Goal: Information Seeking & Learning: Learn about a topic

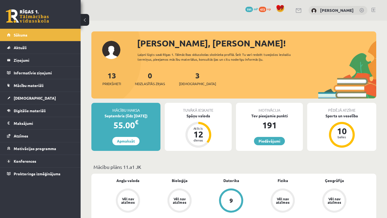
scroll to position [213, 0]
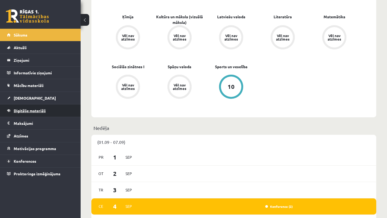
click at [34, 110] on span "Digitālie materiāli" at bounding box center [30, 110] width 32 height 5
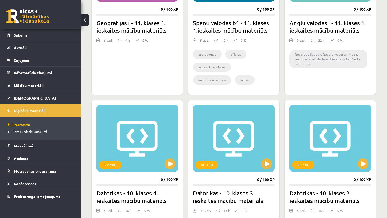
scroll to position [225, 0]
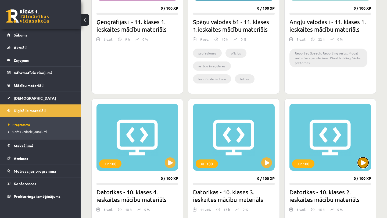
click at [360, 166] on button at bounding box center [363, 162] width 11 height 11
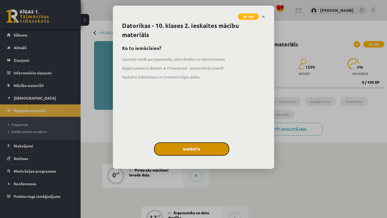
click at [196, 150] on button "Sapratu" at bounding box center [191, 148] width 75 height 13
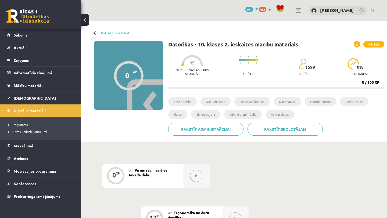
click at [196, 175] on icon at bounding box center [196, 175] width 2 height 3
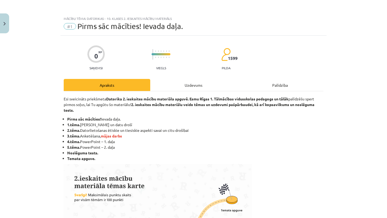
click at [199, 85] on div "Uzdevums" at bounding box center [193, 85] width 87 height 12
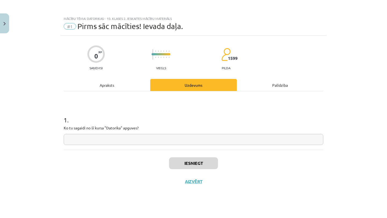
click at [157, 137] on input "text" at bounding box center [194, 139] width 260 height 11
type input "*"
type input "******"
click at [205, 167] on button "Iesniegt" at bounding box center [193, 163] width 49 height 12
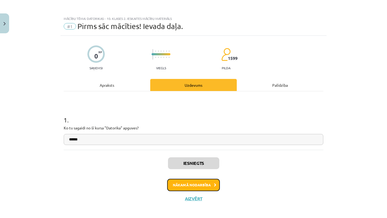
click at [203, 185] on button "Nākamā nodarbība" at bounding box center [193, 185] width 53 height 12
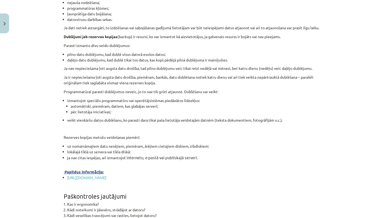
scroll to position [1685, 0]
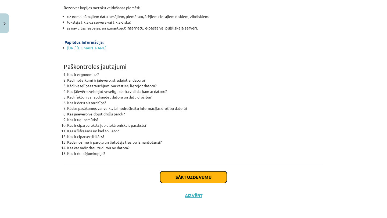
click at [196, 173] on button "Sākt uzdevumu" at bounding box center [193, 177] width 67 height 12
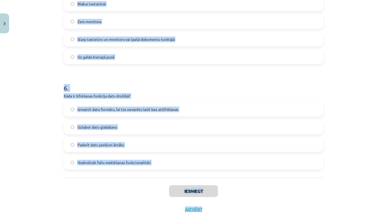
scroll to position [574, 0]
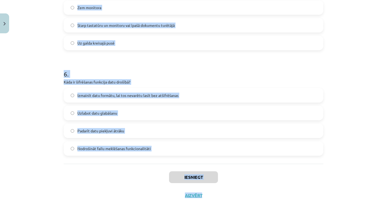
drag, startPoint x: 63, startPoint y: 42, endPoint x: 164, endPoint y: 218, distance: 203.0
click at [164, 218] on div "Mācību tēma: Datorikas - 10. klases 2. ieskaites mācību materiāls #2 Ergonomika…" at bounding box center [193, 109] width 387 height 218
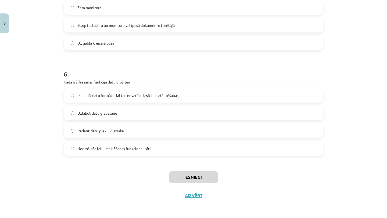
click at [153, 165] on div "Iesniegt Aizvērt" at bounding box center [194, 183] width 260 height 38
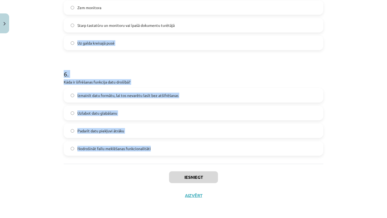
drag, startPoint x: 158, startPoint y: 152, endPoint x: 66, endPoint y: 37, distance: 147.5
click at [66, 37] on label "Uz galda kreisajā pusē" at bounding box center [193, 42] width 258 height 13
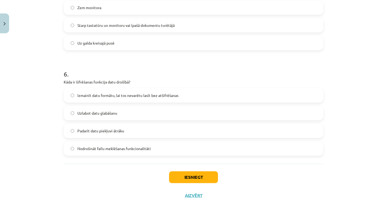
click at [52, 38] on div "Mācību tēma: Datorikas - 10. klases 2. ieskaites mācību materiāls #2 Ergonomika…" at bounding box center [193, 109] width 387 height 218
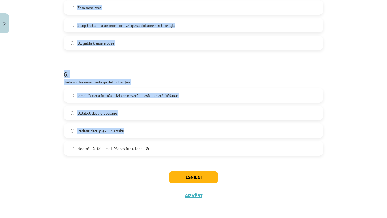
drag, startPoint x: 63, startPoint y: 118, endPoint x: 72, endPoint y: 141, distance: 24.2
copy form "1 . Kas ir nepieciešams, lai piekļūtu datortīkla resursiem? Tikai lietotāja vār…"
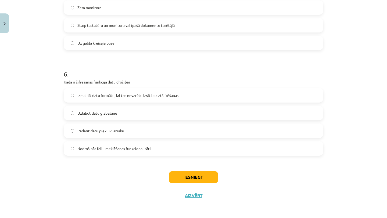
click at [103, 172] on div "Iesniegt Aizvērt" at bounding box center [194, 183] width 260 height 38
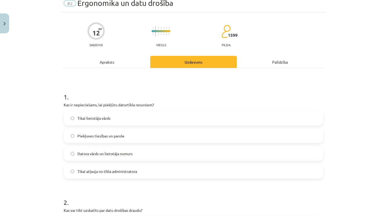
scroll to position [23, 0]
click at [116, 136] on span "Piekļuves tiesības un parole" at bounding box center [100, 137] width 47 height 6
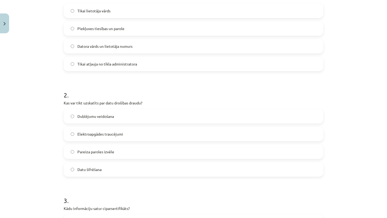
scroll to position [131, 0]
click at [141, 132] on label "Elektroapgādes traucējumi" at bounding box center [193, 133] width 258 height 13
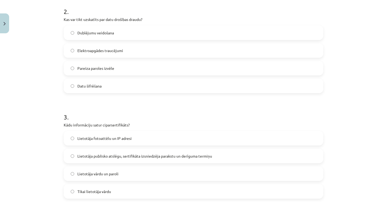
scroll to position [215, 0]
click at [177, 158] on span "Lietotāja publisko atslēgu, sertifikāta izsniedzēja parakstu un derīguma termiņu" at bounding box center [144, 156] width 135 height 6
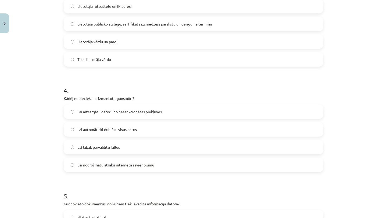
scroll to position [347, 0]
click at [175, 115] on label "Lai aizsargātu datoru no nesankcionētas piekļuves" at bounding box center [193, 111] width 258 height 13
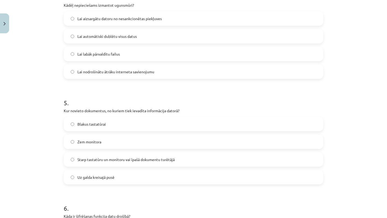
scroll to position [440, 0]
click at [161, 160] on span "Starp tastatūru un monitoru vai īpašā dokumentu turētājā" at bounding box center [125, 159] width 97 height 6
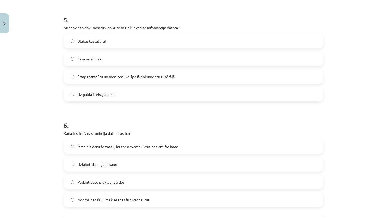
click at [107, 150] on label "Izmainīt datu formātu, lai tos nevarētu lasīt bez atšifrēšanas" at bounding box center [193, 146] width 258 height 13
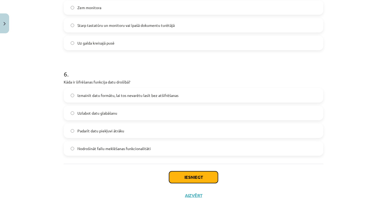
click at [200, 177] on button "Iesniegt" at bounding box center [193, 177] width 49 height 12
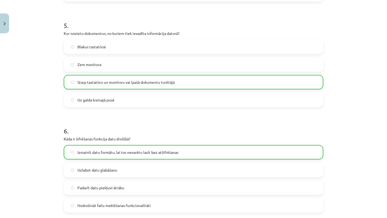
scroll to position [591, 0]
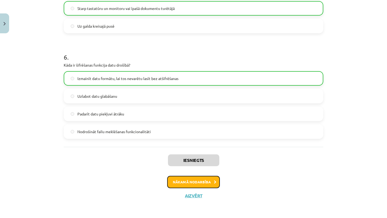
click at [200, 183] on button "Nākamā nodarbība" at bounding box center [193, 182] width 53 height 12
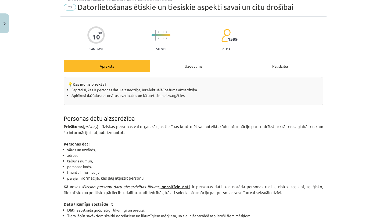
scroll to position [13, 0]
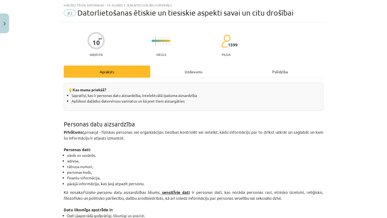
drag, startPoint x: 200, startPoint y: 183, endPoint x: 196, endPoint y: 102, distance: 81.2
click at [200, 183] on li "pārējā inf ormācija, kas ļauj atpazīt personu." at bounding box center [195, 184] width 256 height 6
click at [196, 74] on div "Uzdevums" at bounding box center [193, 72] width 87 height 12
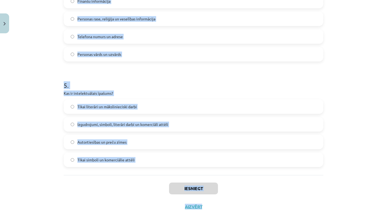
scroll to position [468, 0]
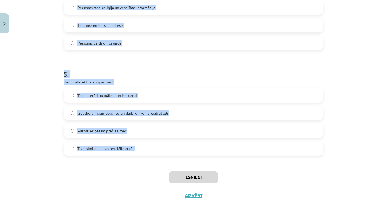
drag, startPoint x: 64, startPoint y: 37, endPoint x: 150, endPoint y: 152, distance: 143.2
copy form "1 . Kura no šīm pazīmēm var norādīt uz datora inficēšanos ar vīrusu? Brīvas vie…"
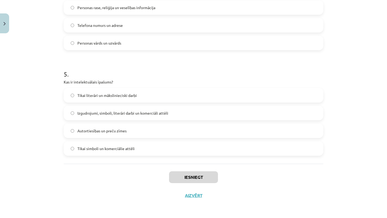
click at [141, 176] on div "Iesniegt Aizvērt" at bounding box center [194, 183] width 260 height 38
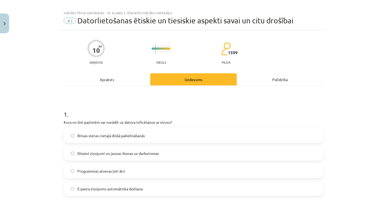
scroll to position [7, 0]
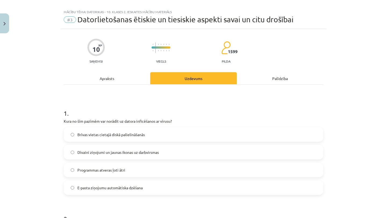
click at [136, 155] on label "Dīvaini ziņojumi un jaunas ikonas uz darbvirsmas" at bounding box center [193, 152] width 258 height 13
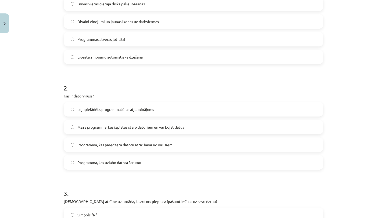
scroll to position [138, 0]
click at [145, 125] on span "Maza programma, kas izplatās starp datoriem un var bojāt datus" at bounding box center [130, 127] width 107 height 6
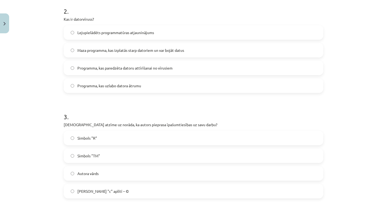
scroll to position [216, 0]
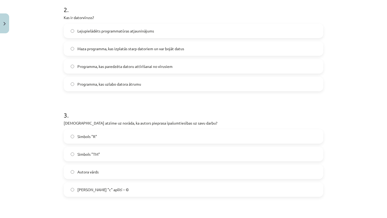
click at [95, 188] on span "Burts "c" aplītī – ©" at bounding box center [102, 190] width 51 height 6
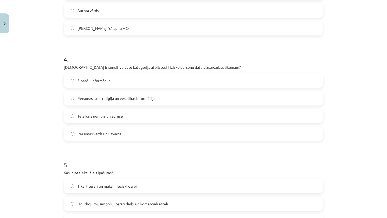
scroll to position [378, 0]
click at [136, 96] on span "Personas rase, reliģija un veselības informācija" at bounding box center [116, 98] width 78 height 6
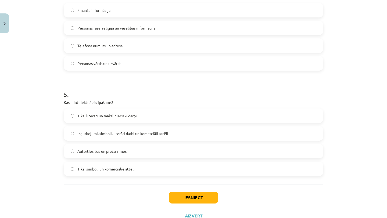
scroll to position [447, 0]
click at [130, 132] on span "Izgudrojumi, simboli, literāri darbi un komerciāli attēli" at bounding box center [122, 134] width 91 height 6
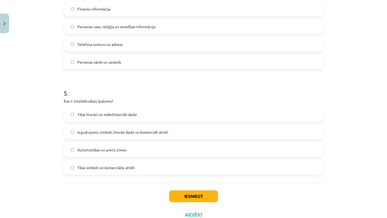
scroll to position [450, 0]
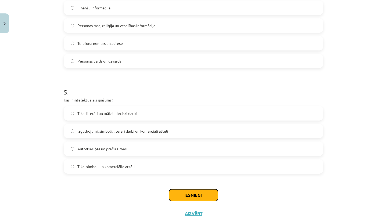
click at [189, 195] on button "Iesniegt" at bounding box center [193, 195] width 49 height 12
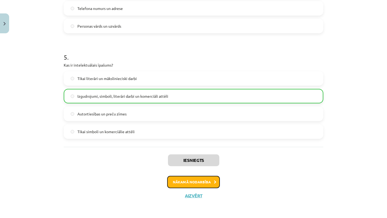
click at [205, 184] on button "Nākamā nodarbība" at bounding box center [193, 182] width 53 height 12
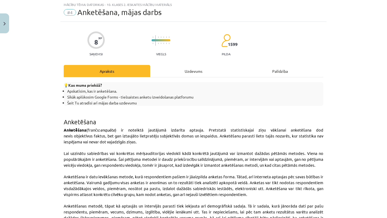
scroll to position [13, 0]
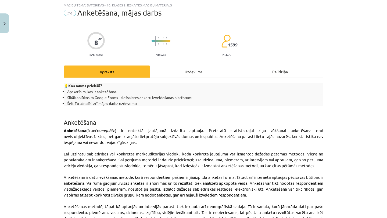
click at [194, 74] on div "Uzdevums" at bounding box center [193, 72] width 87 height 12
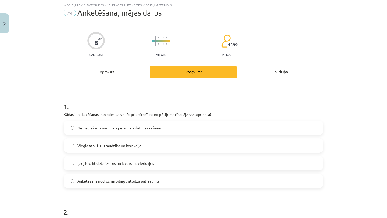
click at [157, 132] on label "Nepieciešams minimāls personāls datu ievākšanai" at bounding box center [193, 127] width 258 height 13
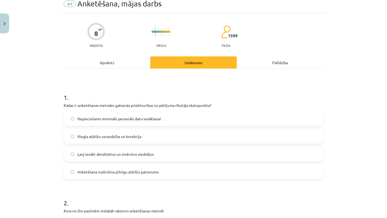
click at [157, 133] on label "Viegla atbilžu uzraudzība un korekcija" at bounding box center [193, 136] width 258 height 13
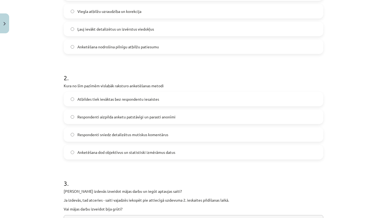
scroll to position [146, 0]
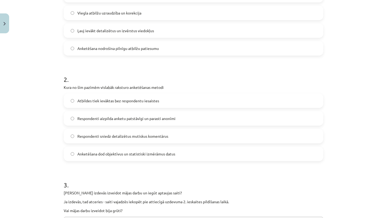
click at [148, 118] on span "Respondenti aizpilda anketu patstāvīgi un parasti anonīmi" at bounding box center [126, 119] width 98 height 6
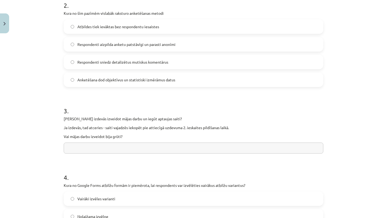
scroll to position [224, 0]
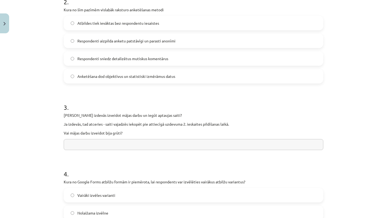
click at [139, 143] on input "text" at bounding box center [194, 144] width 260 height 11
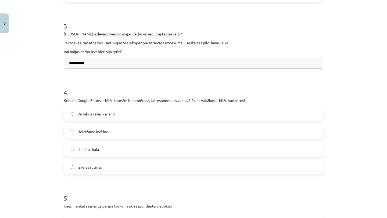
scroll to position [305, 0]
type input "**********"
click at [132, 118] on label "Vairāki izvēles varianti" at bounding box center [193, 114] width 258 height 13
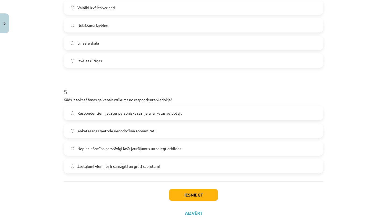
scroll to position [412, 0]
click at [165, 147] on span "Nepieciešamība patstāvīgi lasīt jautājumus un sniegt atbildes" at bounding box center [129, 149] width 104 height 6
click at [196, 194] on button "Iesniegt" at bounding box center [193, 195] width 49 height 12
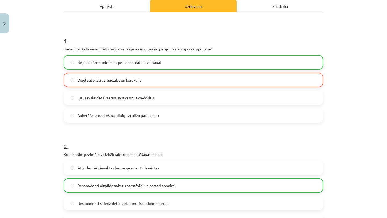
scroll to position [446, 0]
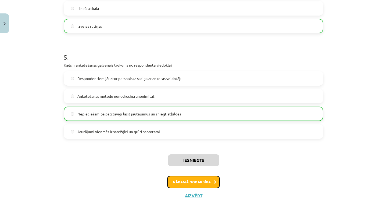
click at [207, 179] on button "Nākamā nodarbība" at bounding box center [193, 182] width 53 height 12
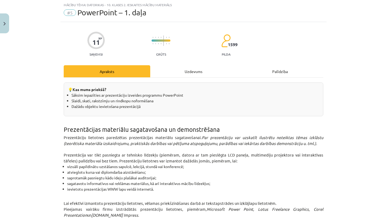
scroll to position [13, 0]
click at [197, 73] on div "Uzdevums" at bounding box center [193, 72] width 87 height 12
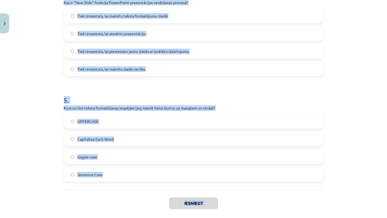
scroll to position [468, 0]
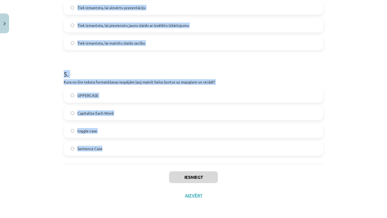
drag, startPoint x: 63, startPoint y: 106, endPoint x: 105, endPoint y: 149, distance: 61.2
copy form "1 . Vai PowerPoint slaidā var ievietot tabulu? Jā, līdzīgi kā Word dokumentā Nē…"
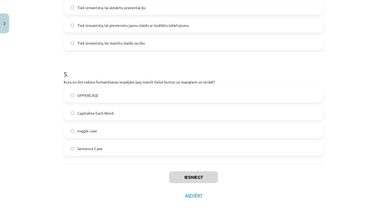
click at [103, 174] on div "Iesniegt Aizvērt" at bounding box center [194, 183] width 260 height 38
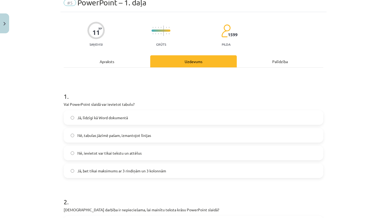
scroll to position [24, 0]
click at [121, 118] on span "Jā, līdzīgi kā Word dokumentā" at bounding box center [102, 117] width 51 height 6
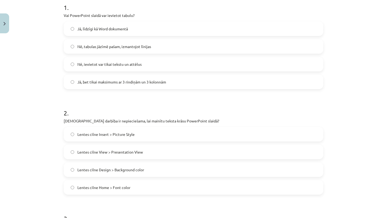
scroll to position [112, 0]
click at [110, 188] on span "Lentes cilne Home > Font color" at bounding box center [103, 188] width 53 height 6
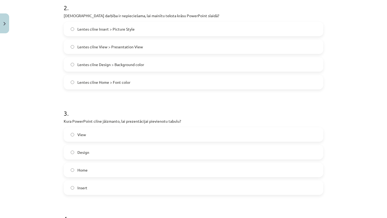
scroll to position [219, 0]
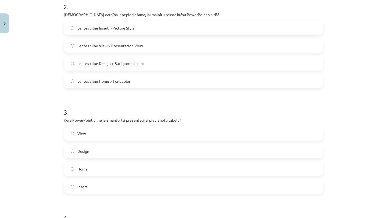
click at [96, 188] on label "Insert" at bounding box center [193, 186] width 258 height 13
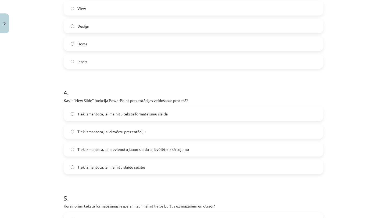
scroll to position [344, 0]
click span "Tiek izmantota, lai pievienotu jaunu slaidu ar izvēlēto izkārtojumu"
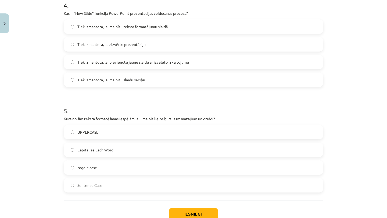
scroll to position [432, 0]
click label "toggle case"
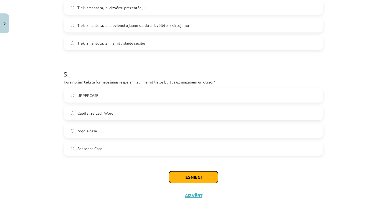
click button "Iesniegt"
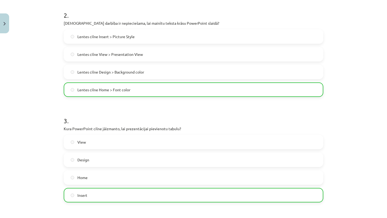
scroll to position [0, 0]
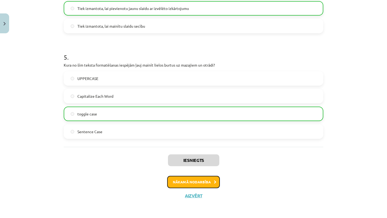
click button "Nākamā nodarbība"
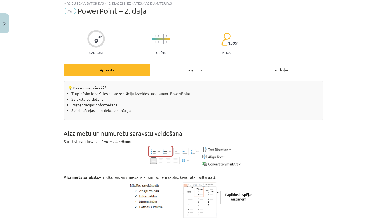
scroll to position [13, 0]
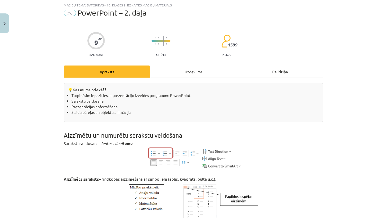
click div "Uzdevums"
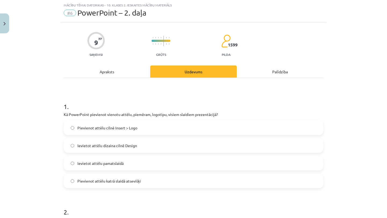
scroll to position [17, 0]
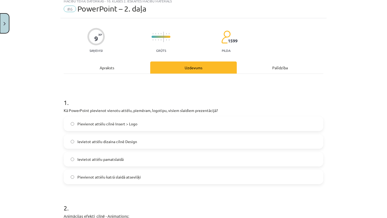
click button "Close"
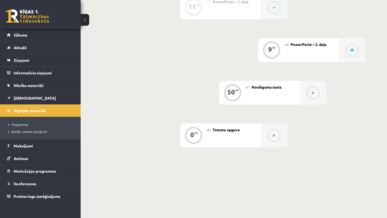
scroll to position [363, 0]
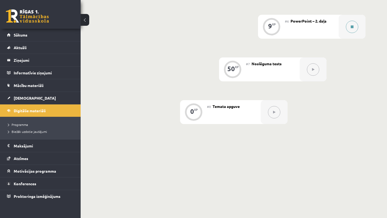
click icon
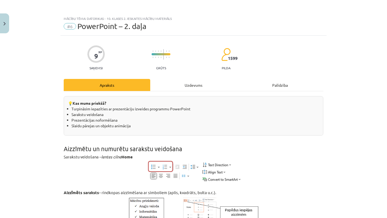
click div "Uzdevums"
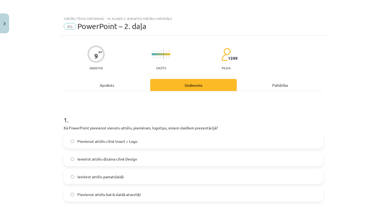
scroll to position [13, 0]
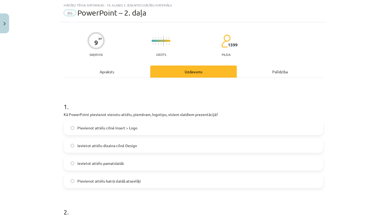
click label "Pievienot attēlu cilnē Insert > Logo"
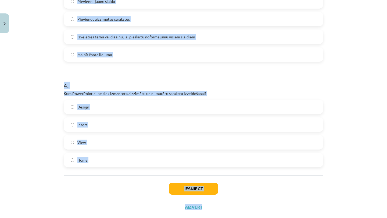
scroll to position [372, 0]
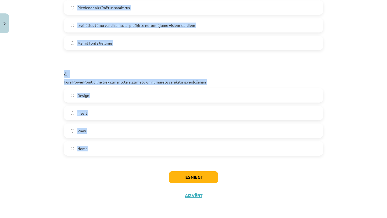
drag, startPoint x: 62, startPoint y: 42, endPoint x: 111, endPoint y: 146, distance: 115.6
click div "9 XP Saņemsi Grūts 1599 pilda Apraksts Uzdevums Palīdzība 1 . Kā PowerPoint pie…"
copy form "2 . Animācijas efekti cilnē - Animations: Vai tekstam slaidā var pievienot anim…"
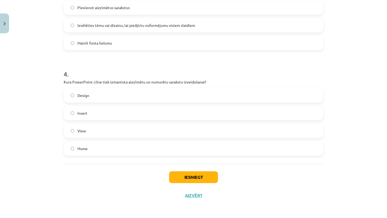
click div "Iesniegt Aizvērt"
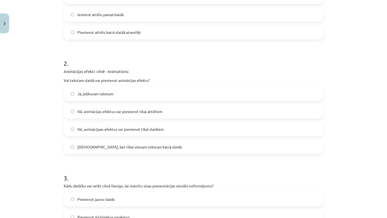
scroll to position [163, 0]
click label "Jā, jebkuram tekstam"
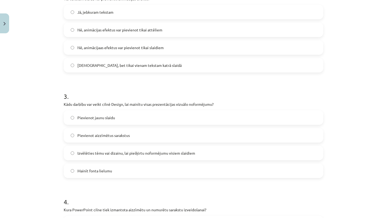
scroll to position [246, 0]
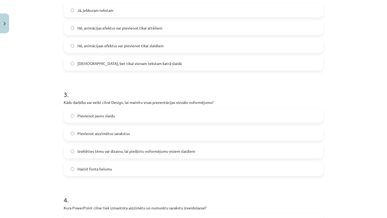
click span "Izvēlēties tēmu vai dizainu, lai piešķirtu noformējumu visiem slaidiem"
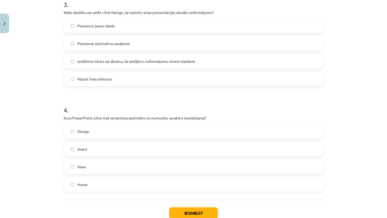
scroll to position [336, 0]
click label "Home"
click button "Iesniegt"
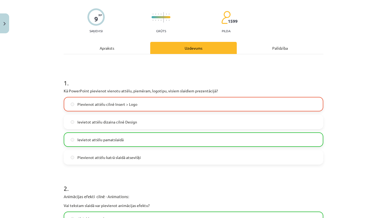
scroll to position [389, 0]
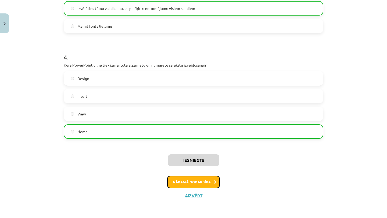
click button "Nākamā nodarbība"
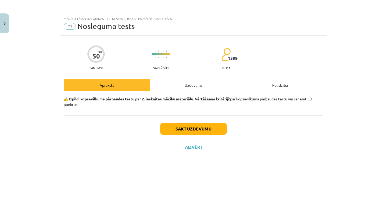
scroll to position [0, 0]
click button "Sākt uzdevumu"
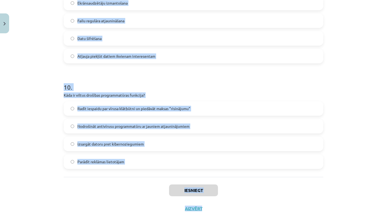
scroll to position [988, 0]
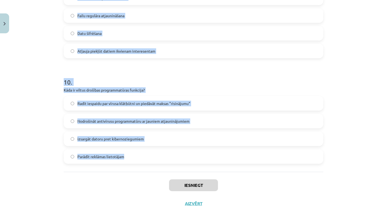
drag, startPoint x: 64, startPoint y: 121, endPoint x: 134, endPoint y: 160, distance: 80.4
click form "1 . Kas ir programmatūras licence? Garantija uz programmatūras darbību Tiesības…"
copy form "1 . Kas ir programmatūras licence? Garantija uz programmatūras darbību Tiesības…"
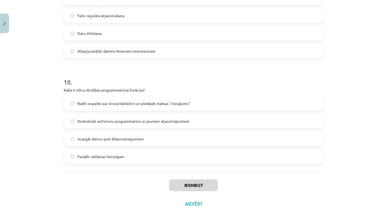
click div "Iesniegt Aizvērt"
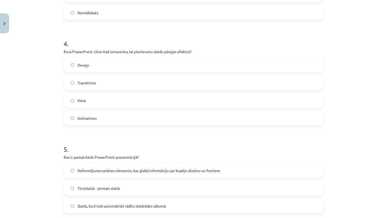
scroll to position [0, 0]
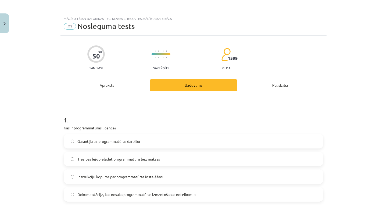
click label "Dokumentācija, kas nosaka programmatūras izmantošanas noteikumus"
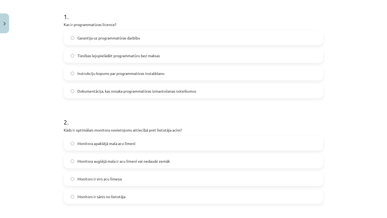
scroll to position [105, 0]
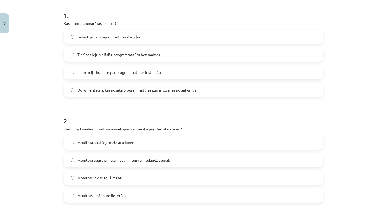
click span "Monitora augšējā mala ir acu līmenī vai nedaudz zemāk"
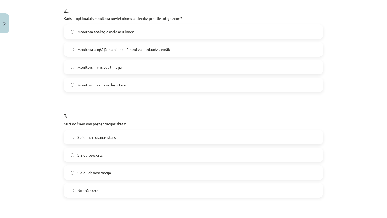
scroll to position [215, 0]
click label "Slaidu kārtošanas skats"
click label "Slaidu tuvskats"
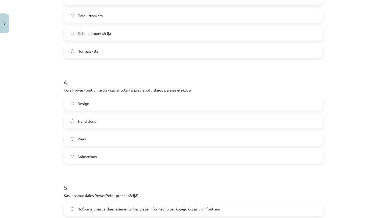
scroll to position [355, 0]
click label "Transitions"
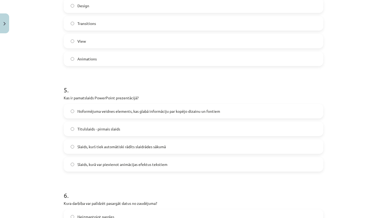
scroll to position [452, 0]
click span "Noformējuma veidnes elements, kas glabā informāciju par kopējo dizainu un fonti…"
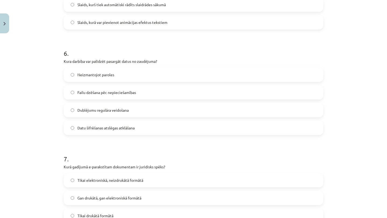
scroll to position [595, 0]
click label "Dublējumu regulāra veidošana"
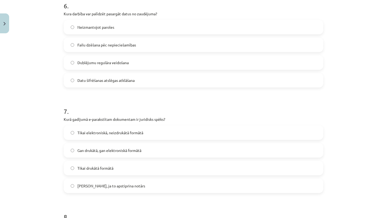
scroll to position [642, 0]
click label "Tikai, ja to apstiprina notārs"
click span "Gan drukātā, gan elektroniskā formātā"
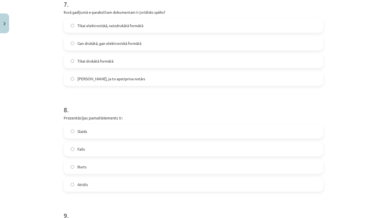
scroll to position [751, 0]
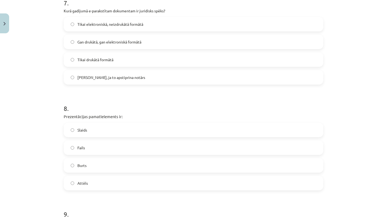
click label "Slaids"
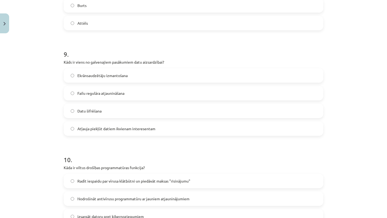
scroll to position [913, 0]
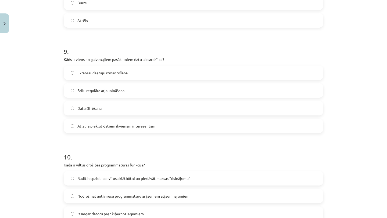
click label "Datu šifrēšana"
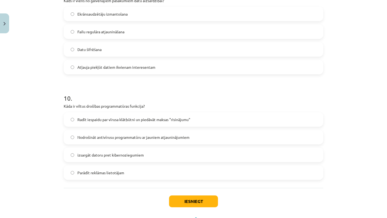
scroll to position [971, 0]
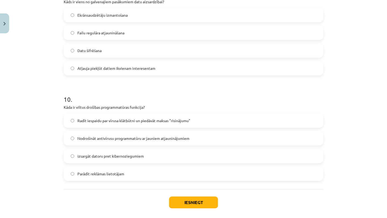
click span "Radīt iespaidu par vīrusa klātbūtni un piedāvāt maksas "risinājumu""
click button "Iesniegt"
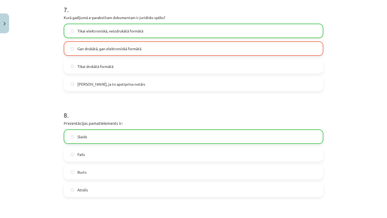
scroll to position [1013, 0]
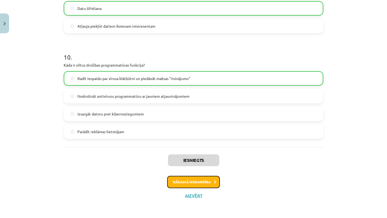
click button "Nākamā nodarbība"
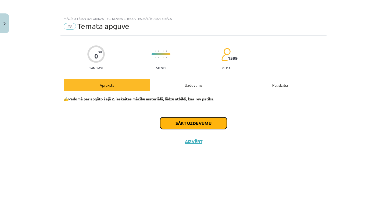
click button "Sākt uzdevumu"
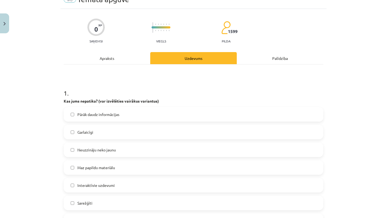
scroll to position [27, 0]
click label "Neuzzināju neko jaunu"
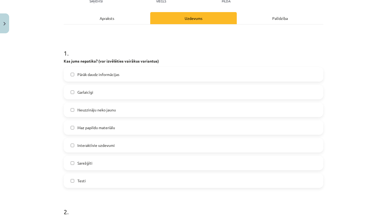
scroll to position [67, 0]
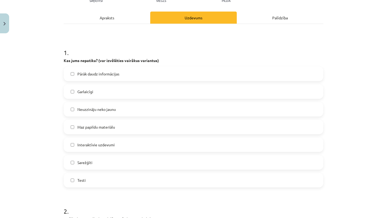
click label "Neuzzināju neko jaunu"
click label "Sarežģīti"
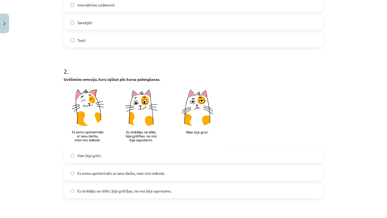
scroll to position [207, 0]
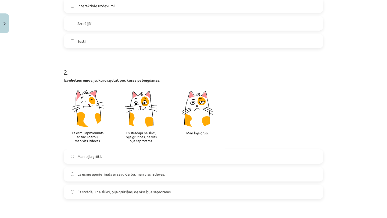
click span "Es esmu apmierināts ar savu darbu, man viss izdevās."
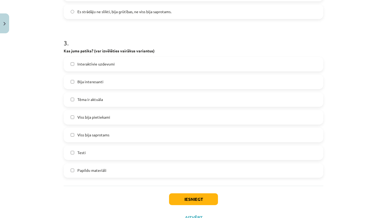
scroll to position [390, 0]
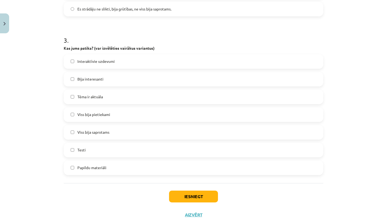
click label "Testi"
click button "Iesniegt"
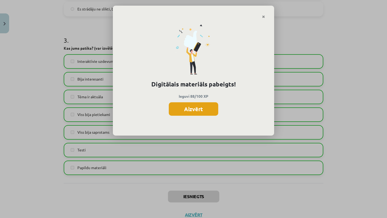
click button "Aizvērt"
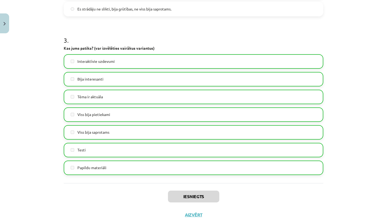
scroll to position [409, 0]
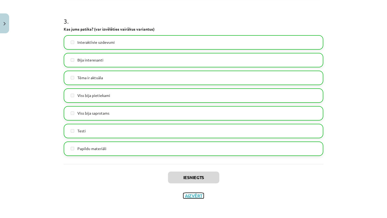
click button "Aizvērt"
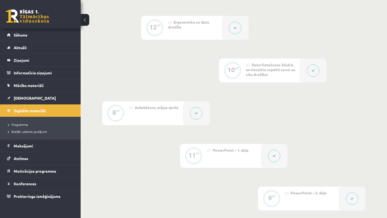
scroll to position [0, 0]
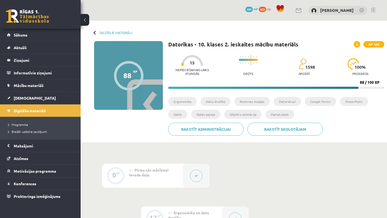
click button
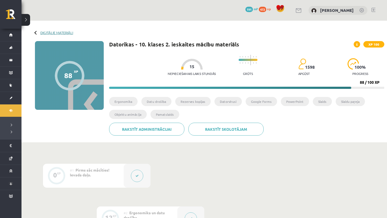
click link "Digitālie materiāli"
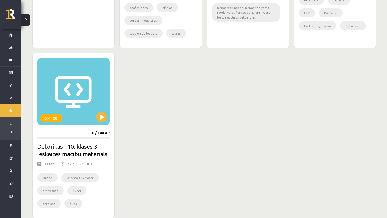
scroll to position [354, 0]
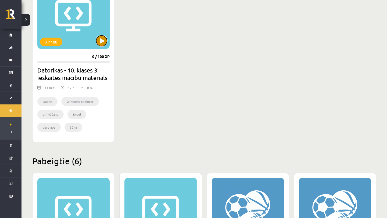
click at [100, 39] on button at bounding box center [101, 40] width 11 height 11
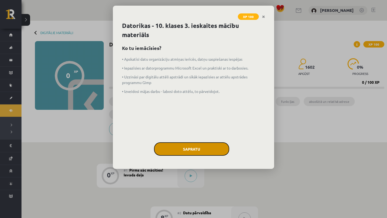
click at [194, 145] on button "Sapratu" at bounding box center [191, 148] width 75 height 13
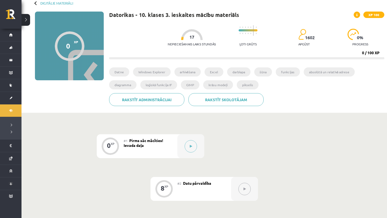
scroll to position [26, 0]
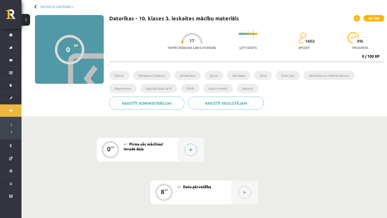
click at [188, 157] on div at bounding box center [190, 150] width 27 height 24
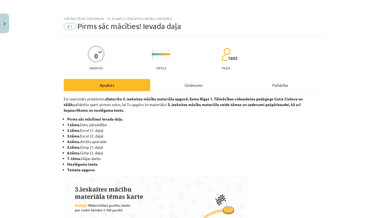
click at [206, 84] on div "Uzdevums" at bounding box center [193, 85] width 87 height 12
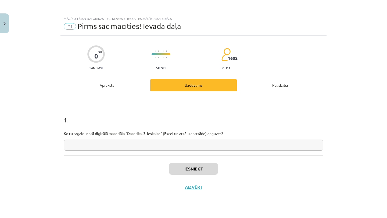
click at [183, 143] on input "text" at bounding box center [194, 145] width 260 height 11
type input "******"
click at [208, 167] on button "Iesniegt" at bounding box center [193, 169] width 49 height 12
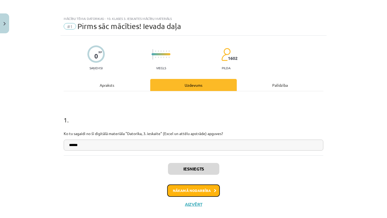
click at [195, 190] on button "Nākamā nodarbība" at bounding box center [193, 191] width 53 height 12
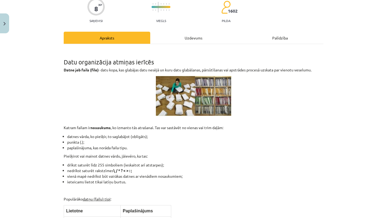
click at [181, 37] on div "Uzdevums" at bounding box center [193, 38] width 87 height 12
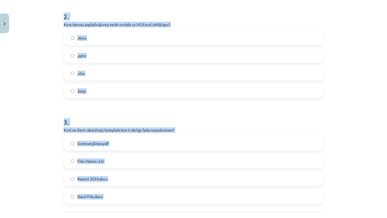
scroll to position [219, 0]
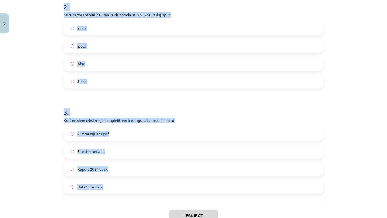
drag, startPoint x: 62, startPoint y: 88, endPoint x: 112, endPoint y: 186, distance: 109.8
click at [113, 186] on div "8 XP Saņemsi Viegls 1602 pilda Apraksts Uzdevums Palīdzība 1 . Kas ir datne? Op…" at bounding box center [193, 30] width 266 height 426
copy form "Kas ir datne? Operētājsistēmas funkcija. Datu nesējs glabāšanai. Programmas daļ…"
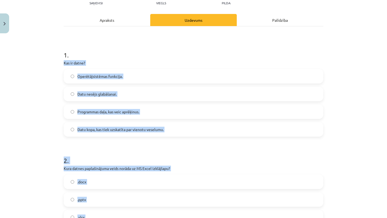
scroll to position [51, 0]
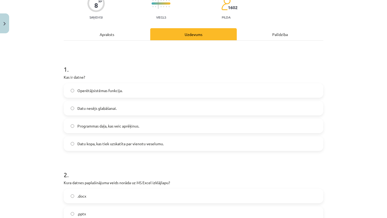
click at [154, 60] on h1 "1 ." at bounding box center [194, 64] width 260 height 17
click at [138, 143] on span "Datu kopa, kas tiek uzskatīta par vienotu veselumu." at bounding box center [120, 144] width 86 height 6
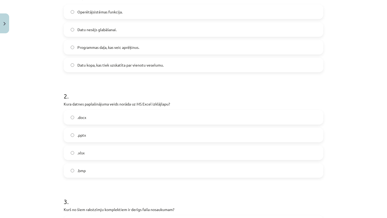
scroll to position [130, 0]
click at [129, 151] on label ".xlsx" at bounding box center [193, 151] width 258 height 13
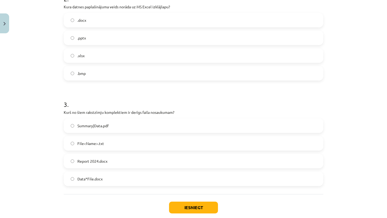
scroll to position [227, 0]
click at [109, 181] on label "Data*File.docx" at bounding box center [193, 178] width 258 height 13
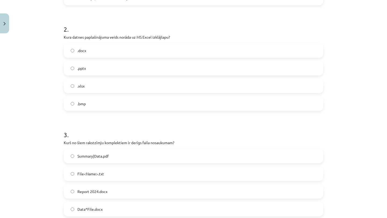
scroll to position [257, 0]
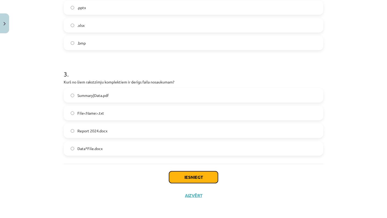
click at [212, 181] on button "Iesniegt" at bounding box center [193, 177] width 49 height 12
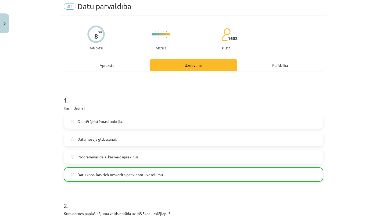
scroll to position [0, 0]
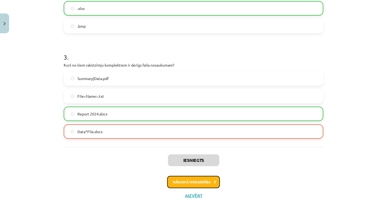
click at [211, 181] on button "Nākamā nodarbība" at bounding box center [193, 182] width 53 height 12
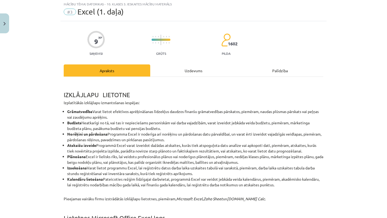
scroll to position [13, 0]
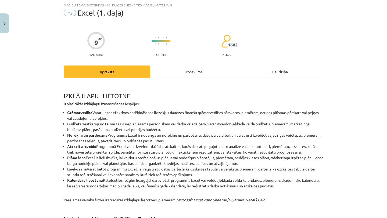
click at [195, 72] on div "Uzdevums" at bounding box center [193, 72] width 87 height 12
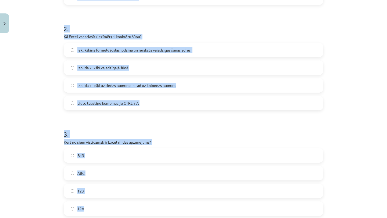
scroll to position [224, 0]
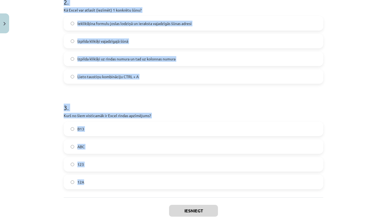
drag, startPoint x: 64, startPoint y: 93, endPoint x: 111, endPoint y: 180, distance: 98.8
click at [111, 179] on div "9 XP Saņemsi Grūts 1602 pilda Apraksts Uzdevums Palīdzība 1 . Kurā no Excel Len…" at bounding box center [193, 25] width 266 height 426
copy form "1 . Kurā no Excel Lentēm var veikt lapaspuses apmaļu iestatīšanu? Formulas (For…"
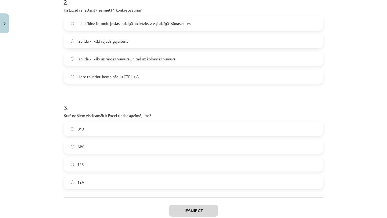
click at [109, 203] on div "Iesniegt Aizvērt" at bounding box center [194, 216] width 260 height 38
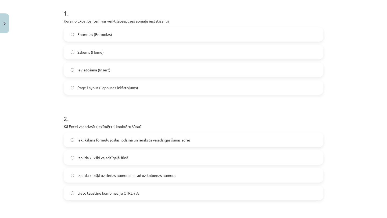
scroll to position [104, 0]
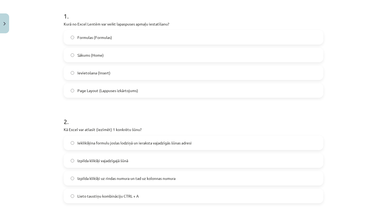
click at [125, 91] on span "Page Layout (Lappuses izkārtojums)" at bounding box center [107, 91] width 61 height 6
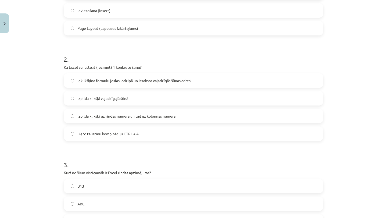
scroll to position [168, 0]
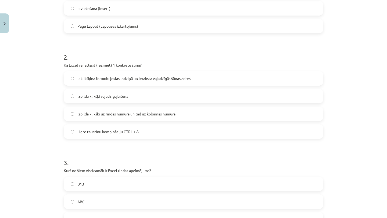
click at [119, 98] on span "Izpilda klikšķi vajadzīgajā šūnā" at bounding box center [102, 96] width 51 height 6
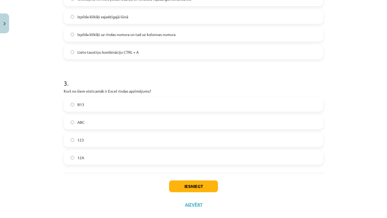
scroll to position [247, 0]
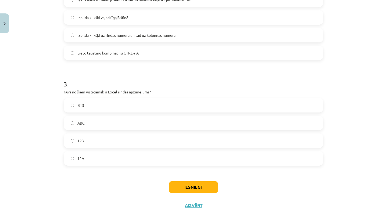
click at [105, 110] on label "B13" at bounding box center [193, 105] width 258 height 13
click at [115, 143] on label "123" at bounding box center [193, 140] width 258 height 13
click at [178, 183] on button "Iesniegt" at bounding box center [193, 187] width 49 height 12
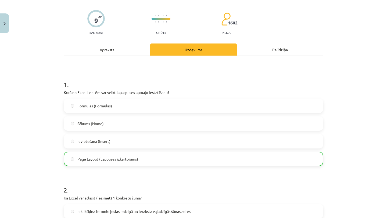
scroll to position [0, 0]
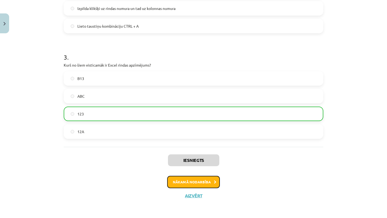
click at [178, 181] on button "Nākamā nodarbība" at bounding box center [193, 182] width 53 height 12
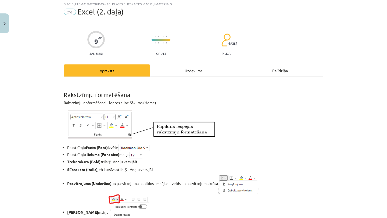
scroll to position [13, 0]
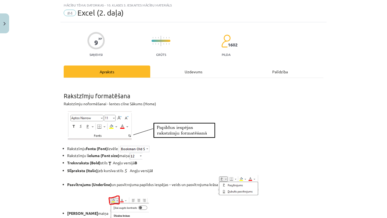
click at [189, 72] on div "Uzdevums" at bounding box center [193, 72] width 87 height 12
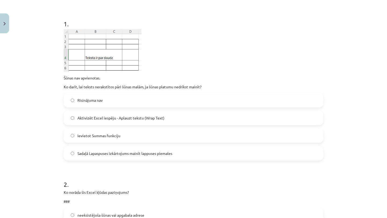
scroll to position [96, 0]
click at [151, 119] on span "Aktivizēt Excel iespēju - Aplauzt tekstu (Wrap Text)" at bounding box center [120, 119] width 87 height 6
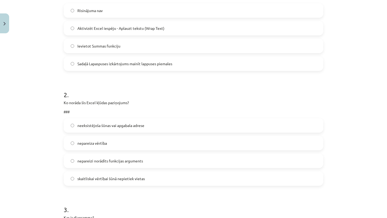
scroll to position [186, 0]
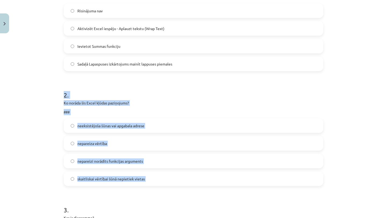
drag, startPoint x: 63, startPoint y: 94, endPoint x: 167, endPoint y: 188, distance: 140.4
click at [167, 188] on div "9 XP Saņemsi Grūts 1602 pilda Apraksts Uzdevums Palīdzība 1 . Šūnas nav apvieno…" at bounding box center [193, 95] width 266 height 491
copy div "2 . Ko norāda šis Excel kļūdas paziņojums? ### neeksistējoša šūnas vai apgabala…"
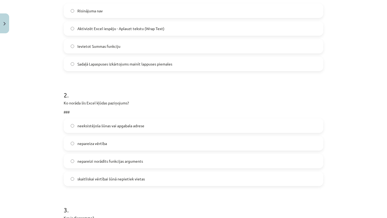
click at [195, 102] on p "Ko norāda šis Excel kļūdas paziņojums?" at bounding box center [194, 103] width 260 height 6
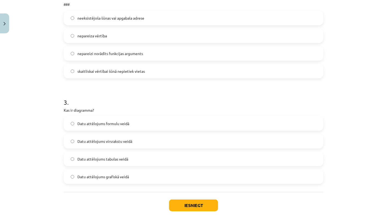
scroll to position [296, 0]
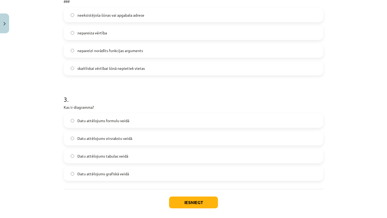
click at [145, 174] on label "Datu attēlojums grafiskā veidā" at bounding box center [193, 173] width 258 height 13
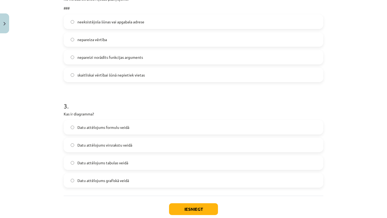
scroll to position [289, 0]
click at [153, 79] on label "skaitliskai vērtībai šūnā nepietiek vietas" at bounding box center [193, 75] width 258 height 13
click at [196, 210] on button "Iesniegt" at bounding box center [193, 210] width 49 height 12
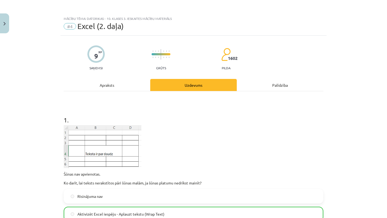
scroll to position [338, 0]
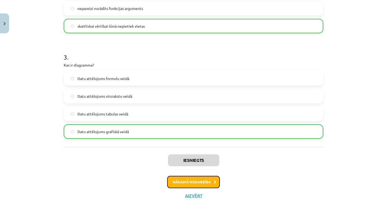
click at [193, 180] on button "Nākamā nodarbība" at bounding box center [193, 182] width 53 height 12
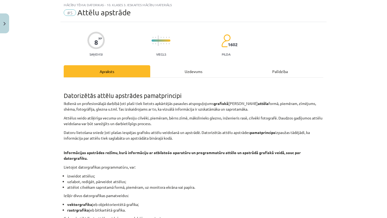
scroll to position [13, 0]
click at [200, 69] on div "Uzdevums" at bounding box center [193, 72] width 87 height 12
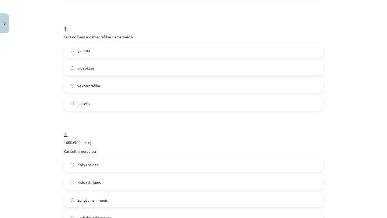
scroll to position [91, 0]
click at [156, 89] on label "vektorgrafika" at bounding box center [193, 85] width 258 height 13
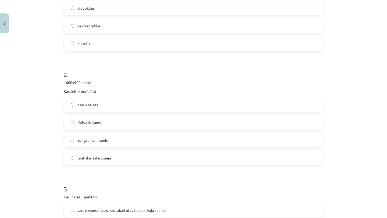
scroll to position [152, 0]
click at [115, 158] on label "Grafiskā izšķirtspēja" at bounding box center [193, 157] width 258 height 13
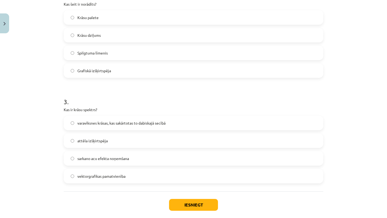
scroll to position [238, 0]
click at [133, 125] on span "varavīksnes krāsas, kas sakārtotas to dabiskajā secībā" at bounding box center [121, 124] width 88 height 6
click at [202, 208] on button "Iesniegt" at bounding box center [193, 205] width 49 height 12
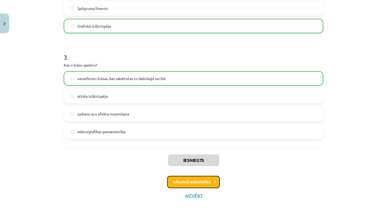
click at [202, 178] on button "Nākamā nodarbība" at bounding box center [193, 182] width 53 height 12
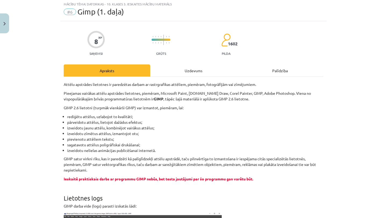
scroll to position [13, 0]
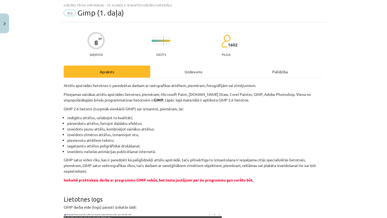
click at [198, 71] on div "Uzdevums" at bounding box center [193, 72] width 87 height 12
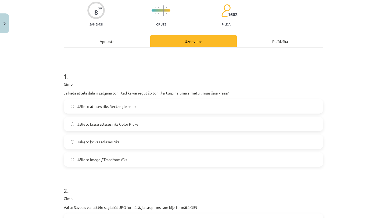
scroll to position [44, 0]
click at [136, 120] on label "Jālieto krāsu atlases rīks Color Picker" at bounding box center [193, 123] width 258 height 13
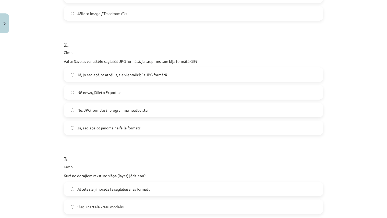
scroll to position [189, 0]
click at [138, 86] on label "Nē nevar, jālieto Export as" at bounding box center [193, 92] width 258 height 13
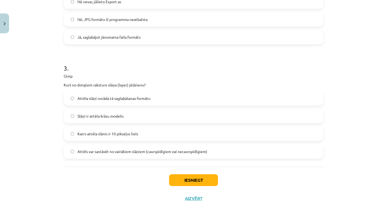
scroll to position [279, 0]
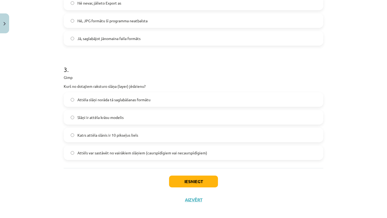
click at [187, 153] on span "Attēls var sastāvēt no vairākiem slāņiem (caurspīdīgiem vai necaurspīdīgiem)" at bounding box center [142, 153] width 130 height 6
click at [199, 186] on button "Iesniegt" at bounding box center [193, 182] width 49 height 12
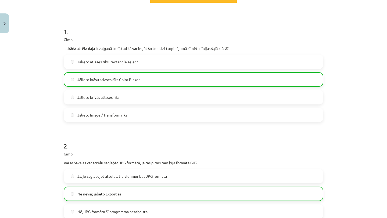
scroll to position [0, 0]
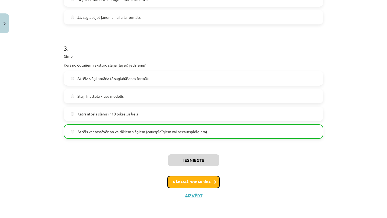
click at [196, 178] on button "Nākamā nodarbība" at bounding box center [193, 182] width 53 height 12
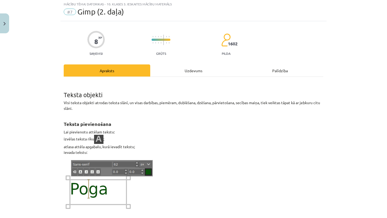
scroll to position [13, 0]
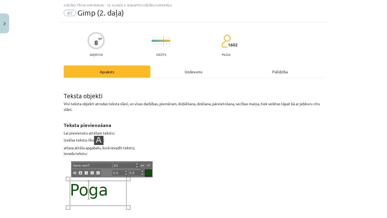
click at [183, 72] on div "Uzdevums" at bounding box center [193, 72] width 87 height 12
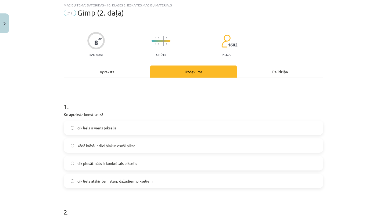
click at [128, 146] on span "kādā krāsā ir divi blakus esoši pikseļi" at bounding box center [107, 146] width 60 height 6
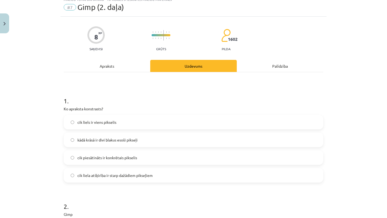
scroll to position [20, 0]
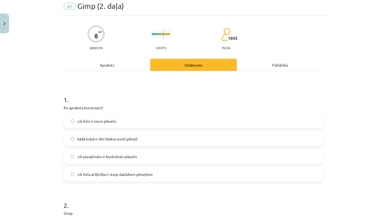
click at [126, 175] on span "cik liela atšķirība ir starp dažādiem pikseļiem" at bounding box center [114, 175] width 75 height 6
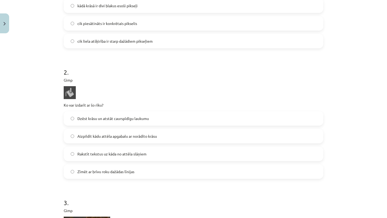
scroll to position [158, 0]
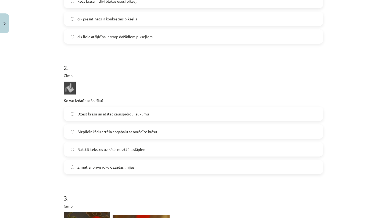
click at [146, 135] on label "Aizpildīt kādu attēla apgabalu ar norādīto krāsu" at bounding box center [193, 131] width 258 height 13
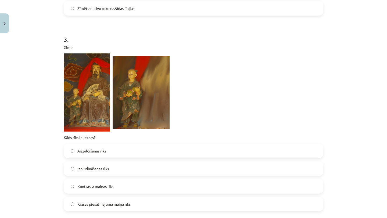
scroll to position [318, 0]
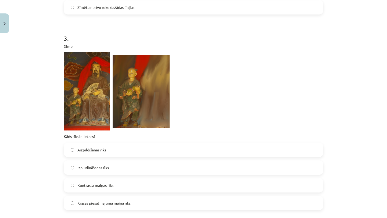
click at [129, 173] on label "Izpludināšanas rīks" at bounding box center [193, 167] width 258 height 13
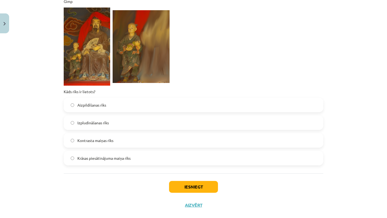
scroll to position [372, 0]
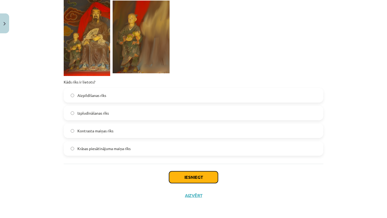
click at [187, 177] on button "Iesniegt" at bounding box center [193, 177] width 49 height 12
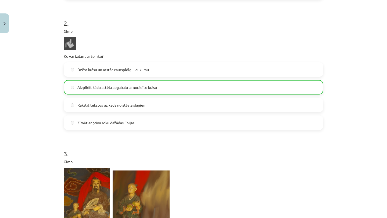
scroll to position [201, 0]
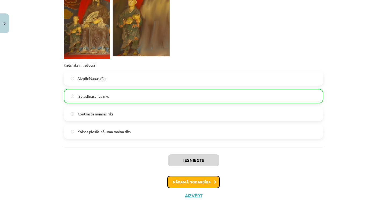
click at [188, 180] on button "Nākamā nodarbība" at bounding box center [193, 182] width 53 height 12
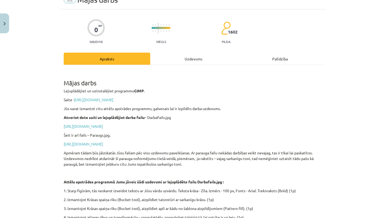
scroll to position [13, 0]
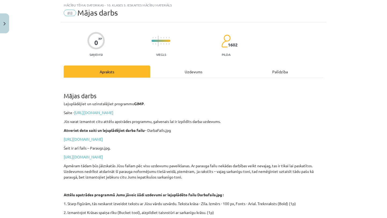
click at [193, 72] on div "Uzdevums" at bounding box center [193, 72] width 87 height 12
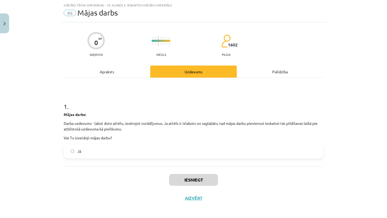
click at [127, 150] on label "Jā" at bounding box center [193, 151] width 258 height 13
click at [209, 175] on button "Iesniegt" at bounding box center [193, 180] width 49 height 12
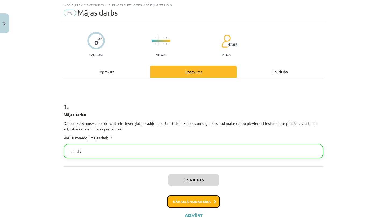
click at [198, 203] on button "Nākamā nodarbība" at bounding box center [193, 202] width 53 height 12
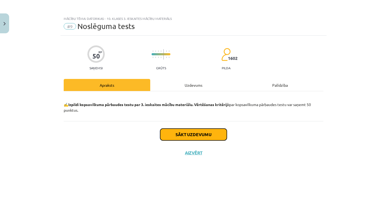
click at [198, 137] on button "Sākt uzdevumu" at bounding box center [193, 135] width 67 height 12
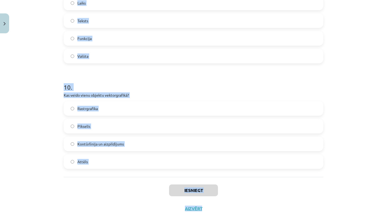
scroll to position [1087, 0]
drag, startPoint x: 62, startPoint y: 117, endPoint x: 91, endPoint y: 160, distance: 51.6
copy form "1 . Gimp Kurā no sadaļām jāmeklē sarkano acu efekta likvidēšana? View Layer Ima…"
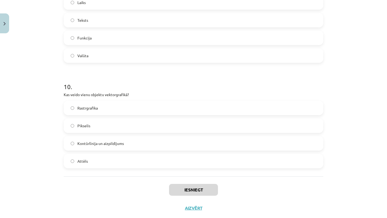
click at [95, 207] on div "Iesniegt Aizvērt" at bounding box center [194, 195] width 260 height 38
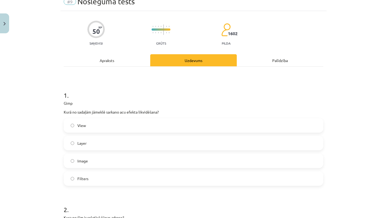
scroll to position [26, 0]
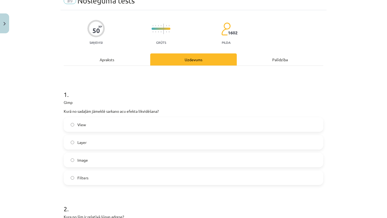
click at [91, 177] on label "Filters" at bounding box center [193, 177] width 258 height 13
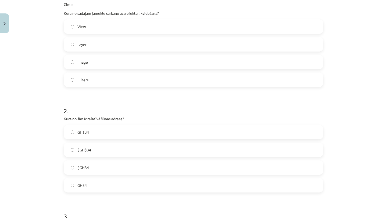
scroll to position [125, 0]
click at [118, 180] on label "GH34" at bounding box center [193, 184] width 258 height 13
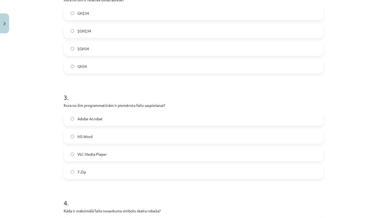
scroll to position [242, 0]
click at [111, 178] on label "7-Zip" at bounding box center [193, 172] width 258 height 13
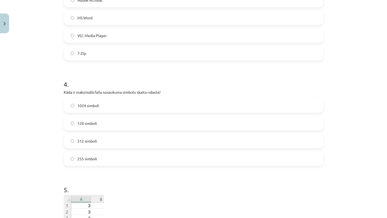
scroll to position [362, 0]
click at [99, 125] on label "128 simboli" at bounding box center [193, 122] width 258 height 13
click at [98, 160] on label "255 simboli" at bounding box center [193, 158] width 258 height 13
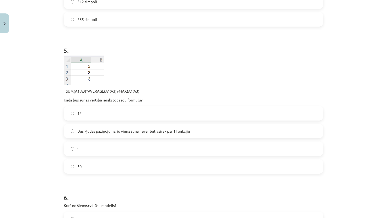
scroll to position [502, 0]
click at [98, 159] on label "30" at bounding box center [193, 165] width 258 height 13
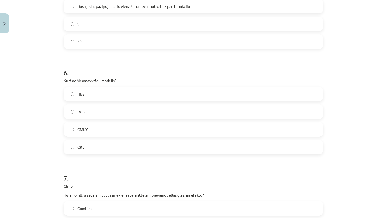
scroll to position [629, 0]
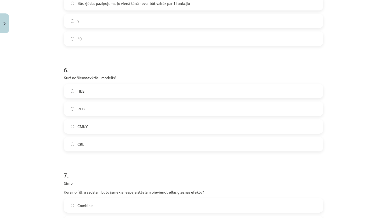
click at [118, 89] on label "HBS" at bounding box center [193, 90] width 258 height 13
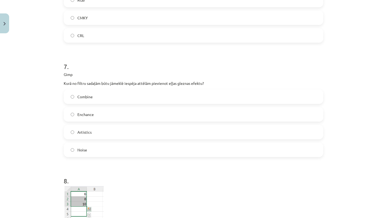
scroll to position [738, 0]
click at [113, 130] on label "Artistics" at bounding box center [193, 131] width 258 height 13
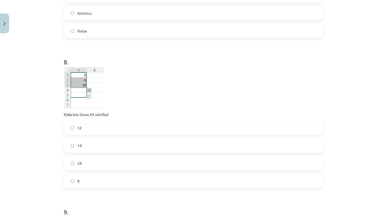
scroll to position [856, 0]
click at [87, 147] on label "14" at bounding box center [193, 145] width 258 height 13
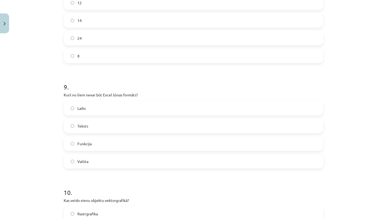
scroll to position [982, 0]
click at [110, 149] on label "Funkcija" at bounding box center [193, 143] width 258 height 13
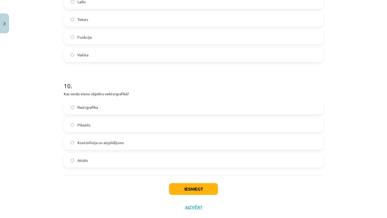
scroll to position [1090, 0]
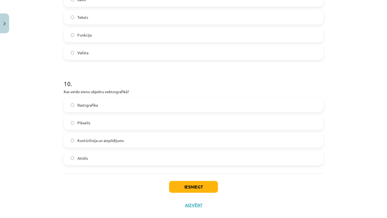
click at [122, 141] on span "Kontūrlīnija un aizpildījums" at bounding box center [100, 141] width 46 height 6
click at [175, 187] on button "Iesniegt" at bounding box center [193, 187] width 49 height 12
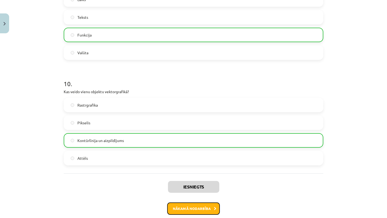
click at [191, 204] on button "Nākamā nodarbība" at bounding box center [193, 209] width 53 height 12
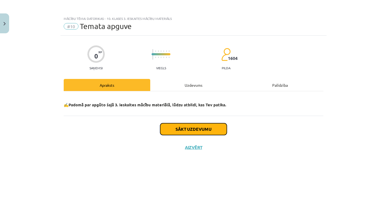
click at [209, 129] on button "Sākt uzdevumu" at bounding box center [193, 129] width 67 height 12
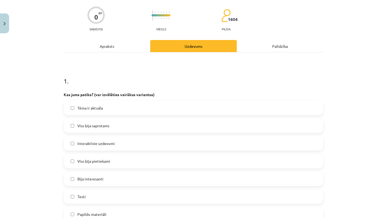
scroll to position [40, 0]
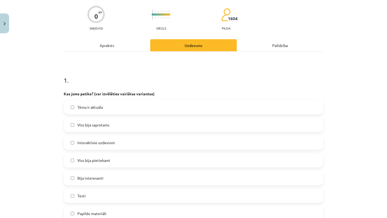
click at [154, 193] on label "Testi" at bounding box center [193, 195] width 258 height 13
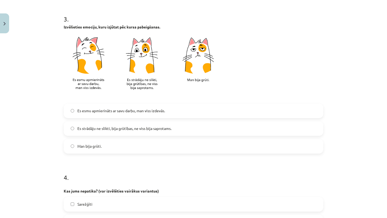
scroll to position [323, 0]
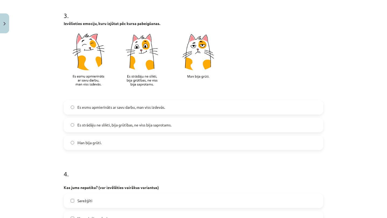
click at [143, 110] on span "Es esmu apmierināts ar savu darbu, man viss izdevās." at bounding box center [121, 108] width 88 height 6
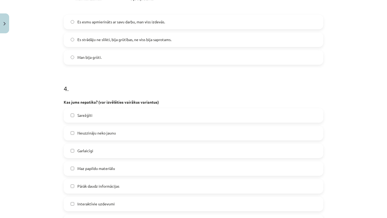
scroll to position [418, 0]
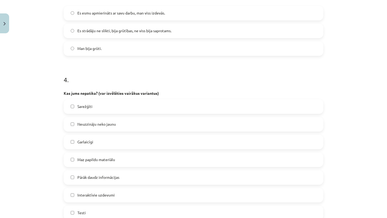
click at [143, 110] on label "Sarežģīti" at bounding box center [193, 106] width 258 height 13
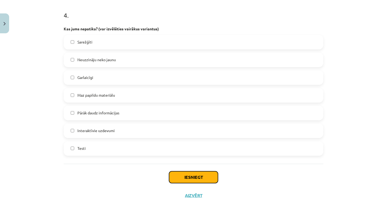
click at [181, 179] on button "Iesniegt" at bounding box center [193, 177] width 49 height 12
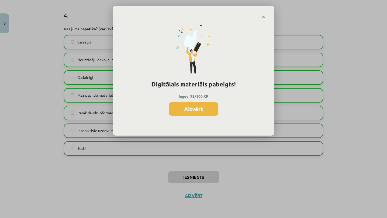
click at [199, 111] on button "Aizvērt" at bounding box center [193, 108] width 49 height 13
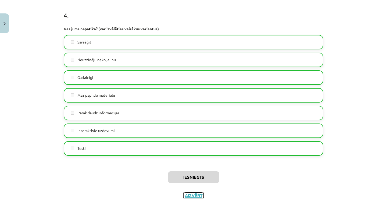
click at [197, 195] on button "Aizvērt" at bounding box center [193, 195] width 20 height 5
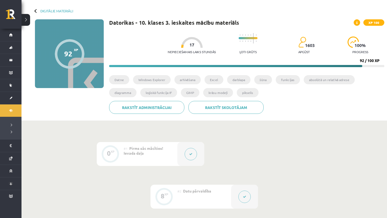
scroll to position [0, 0]
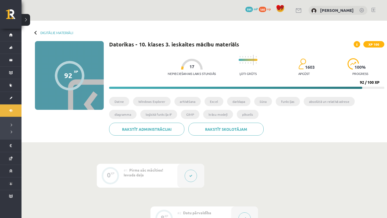
click at [64, 29] on div "Digitālie materiāli 92 XP XP 100 92 / 100 XP Datorikas - 10. klases 3. ieskaite…" at bounding box center [203, 82] width 365 height 122
click at [66, 31] on link "Digitālie materiāli" at bounding box center [56, 33] width 33 height 4
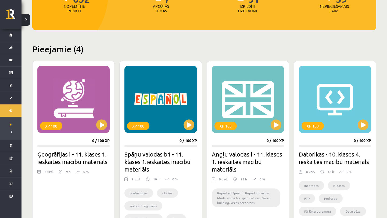
scroll to position [46, 0]
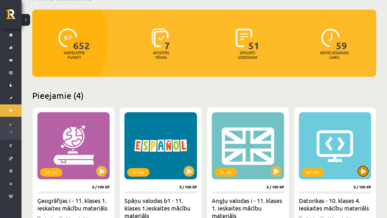
click at [361, 173] on button at bounding box center [363, 171] width 11 height 11
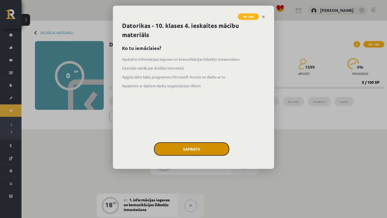
click at [211, 144] on button "Sapratu" at bounding box center [191, 148] width 75 height 13
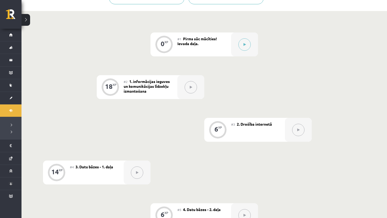
scroll to position [118, 0]
click at [247, 41] on button at bounding box center [244, 45] width 12 height 12
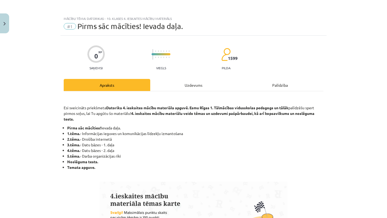
click at [197, 80] on div "Uzdevums" at bounding box center [193, 85] width 87 height 12
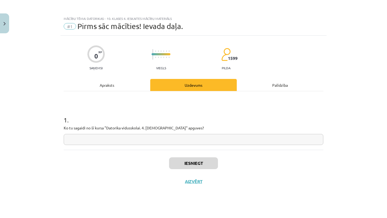
click at [161, 143] on input "text" at bounding box center [194, 139] width 260 height 11
type input "******"
click at [199, 163] on button "Iesniegt" at bounding box center [193, 163] width 49 height 12
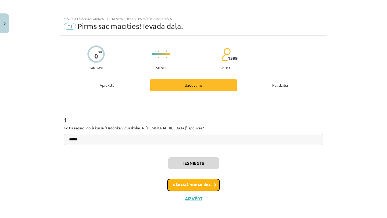
click at [198, 181] on button "Nākamā nodarbība" at bounding box center [193, 185] width 53 height 12
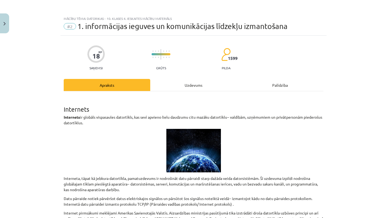
scroll to position [3, 0]
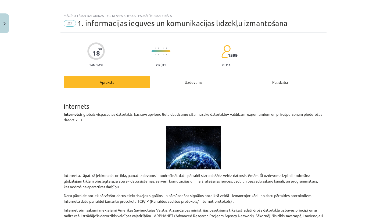
click at [194, 84] on div "Uzdevums" at bounding box center [193, 82] width 87 height 12
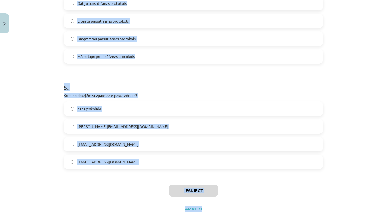
scroll to position [468, 0]
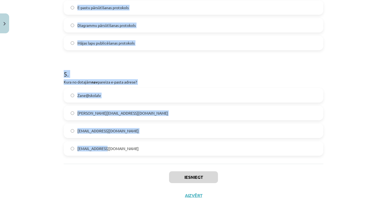
drag, startPoint x: 64, startPoint y: 64, endPoint x: 125, endPoint y: 150, distance: 106.3
copy form "1 . Kurš no šiem nav interneta pakalpojums? WWW FTP HTML E-pasts 2 . Kas ir vie…"
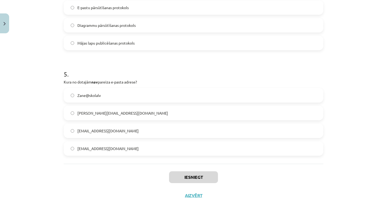
click at [122, 165] on div "Iesniegt Aizvērt" at bounding box center [194, 183] width 260 height 38
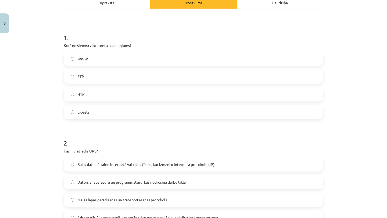
scroll to position [42, 0]
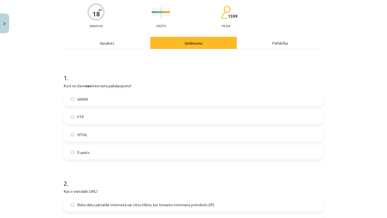
drag, startPoint x: 124, startPoint y: 136, endPoint x: 125, endPoint y: 140, distance: 4.7
click at [124, 136] on label "HTML" at bounding box center [193, 134] width 258 height 13
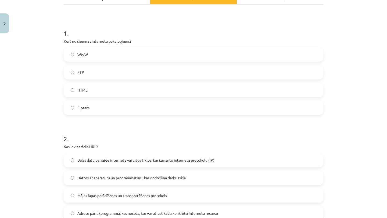
scroll to position [133, 0]
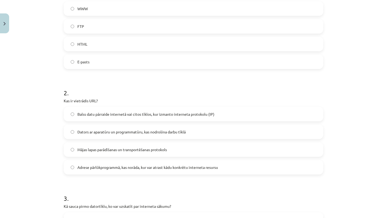
click at [145, 168] on span "Adrese pārlūkprogrammā, kas norāda, kur var atrast kādu konkrētu interneta resu…" at bounding box center [147, 168] width 141 height 6
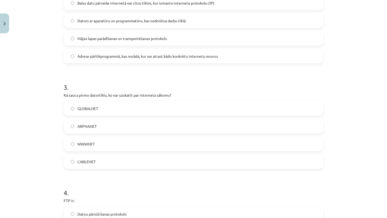
scroll to position [245, 0]
click at [117, 121] on label "ARPHANET" at bounding box center [193, 125] width 258 height 13
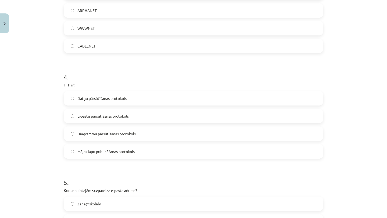
scroll to position [361, 0]
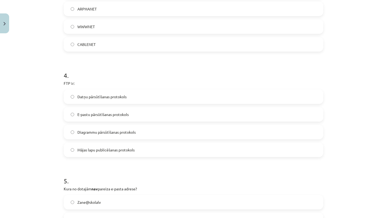
click at [128, 102] on label "Datņu pārsūtīšanas protokols" at bounding box center [193, 96] width 258 height 13
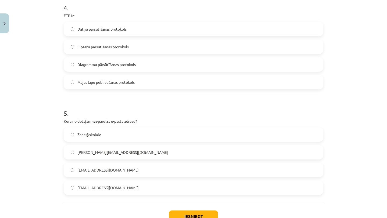
scroll to position [430, 0]
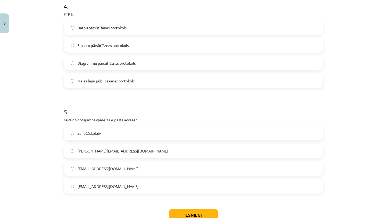
click at [118, 131] on label "Zane@skolalv" at bounding box center [193, 133] width 258 height 13
click at [198, 214] on button "Iesniegt" at bounding box center [193, 215] width 49 height 12
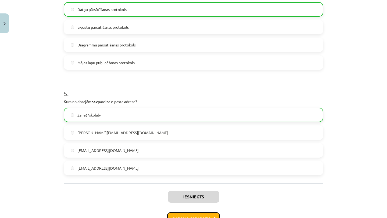
click at [198, 214] on button "Nākamā nodarbība" at bounding box center [193, 218] width 53 height 12
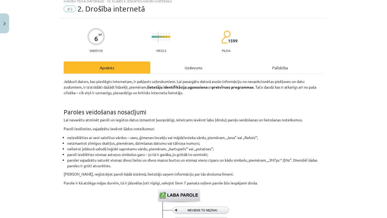
scroll to position [13, 0]
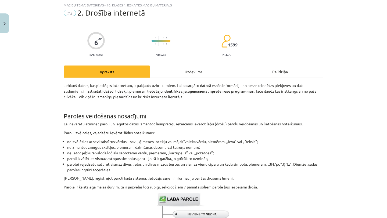
click at [204, 66] on div "Uzdevums" at bounding box center [193, 72] width 87 height 12
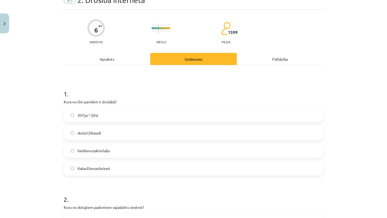
scroll to position [23, 0]
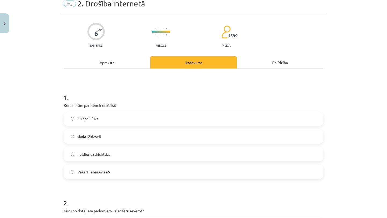
click at [167, 114] on label "3N7pc^J}Nz" at bounding box center [193, 118] width 258 height 13
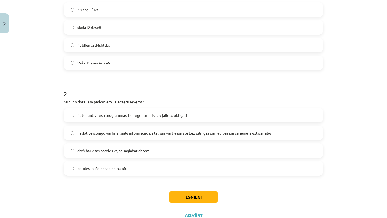
scroll to position [134, 0]
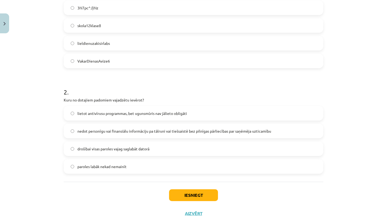
click at [179, 135] on label "nedot personīgu vai finansiālu informāciju pa tālruni vai tiešsaistē bez pilnīg…" at bounding box center [193, 130] width 258 height 13
click at [174, 198] on button "Iesniegt" at bounding box center [193, 195] width 49 height 12
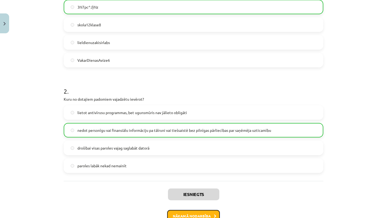
click at [211, 211] on button "Nākamā nodarbība" at bounding box center [193, 216] width 53 height 12
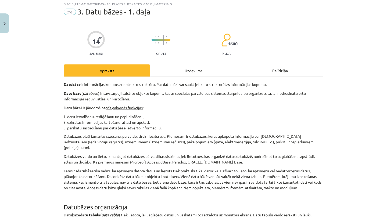
scroll to position [13, 0]
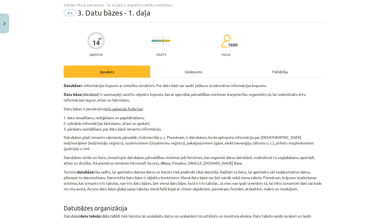
click at [200, 69] on div "Uzdevums" at bounding box center [193, 72] width 87 height 12
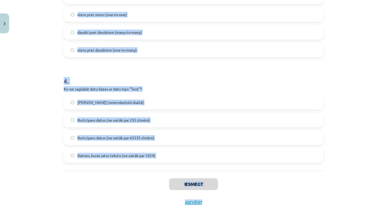
scroll to position [363, 0]
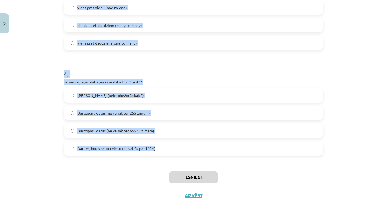
drag, startPoint x: 64, startPoint y: 39, endPoint x: 164, endPoint y: 151, distance: 149.9
copy form "1 . Datu bāzu tabulā visu vienu rindiņu sauc par: Datu tabulu (data table) Prim…"
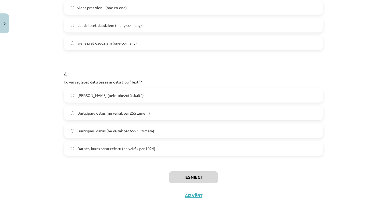
click at [155, 168] on div "Iesniegt Aizvērt" at bounding box center [194, 183] width 260 height 38
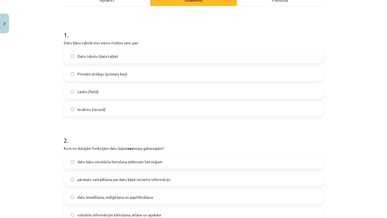
scroll to position [1, 0]
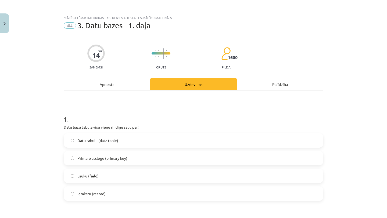
click at [125, 196] on label "Ierakstu (record)" at bounding box center [193, 193] width 258 height 13
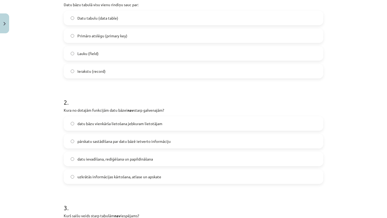
scroll to position [124, 0]
click at [141, 124] on span "datu bāzu vienkārša lietošana jebkuram lietotājam" at bounding box center [119, 123] width 85 height 6
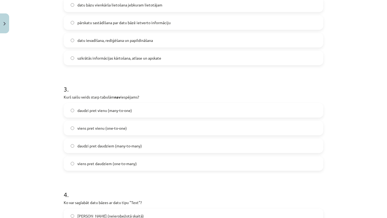
scroll to position [244, 0]
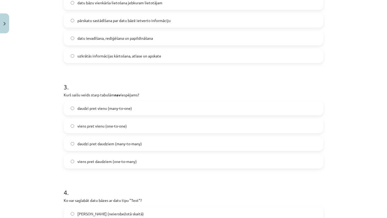
click at [198, 131] on label "viens pret vienu (one-to-one)" at bounding box center [193, 125] width 258 height 13
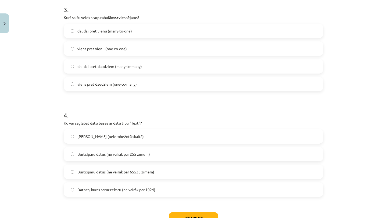
scroll to position [323, 0]
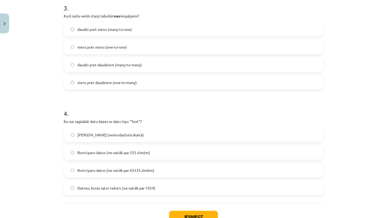
click at [138, 150] on span "Burtciparu datus (ne vairāk par 255 zīmēm)" at bounding box center [113, 153] width 73 height 6
click at [186, 214] on button "Iesniegt" at bounding box center [193, 217] width 49 height 12
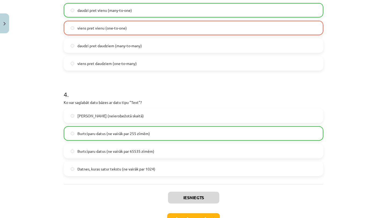
scroll to position [380, 0]
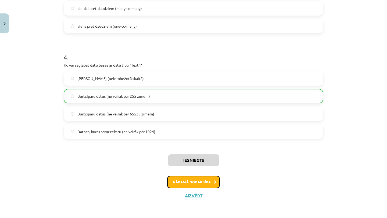
click at [208, 176] on button "Nākamā nodarbība" at bounding box center [193, 182] width 53 height 12
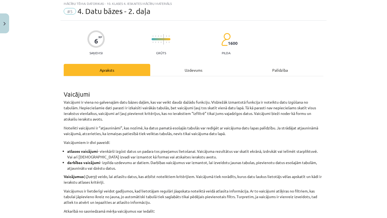
scroll to position [13, 0]
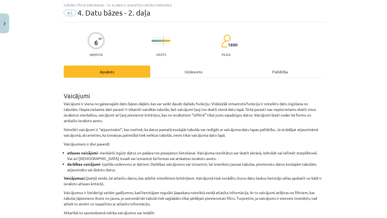
click at [197, 69] on div "Uzdevums" at bounding box center [193, 72] width 87 height 12
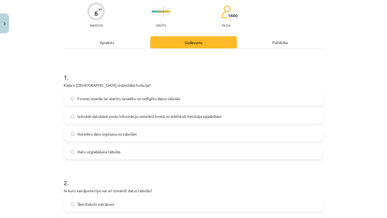
scroll to position [45, 0]
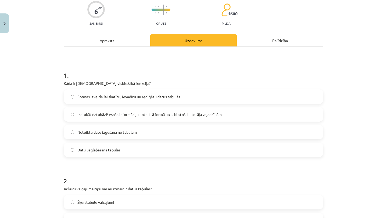
click at [188, 118] on label "Izdrukāt datubāzē esošo informāciju noteiktā formā un atbilstoši lietotāja vaja…" at bounding box center [193, 114] width 258 height 13
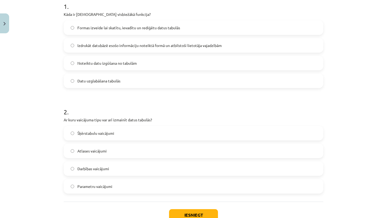
scroll to position [113, 0]
click at [165, 165] on label "Darbības vaicājumi" at bounding box center [193, 169] width 258 height 13
click at [199, 214] on button "Iesniegt" at bounding box center [193, 216] width 49 height 12
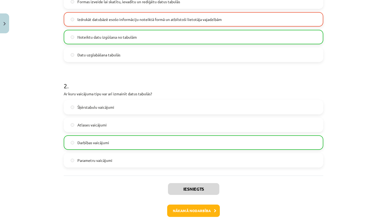
scroll to position [164, 0]
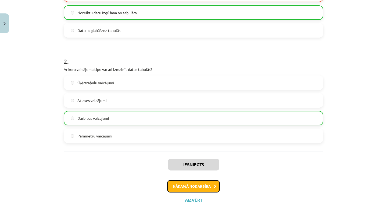
click at [214, 188] on icon at bounding box center [215, 186] width 2 height 3
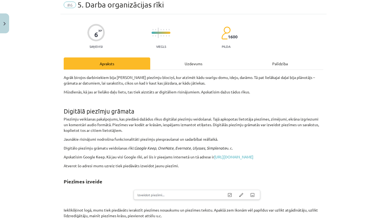
scroll to position [13, 0]
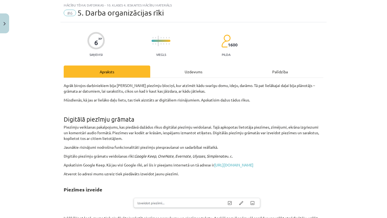
click at [203, 67] on div "Uzdevums" at bounding box center [193, 72] width 87 height 12
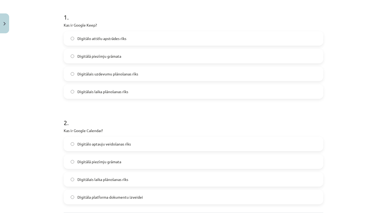
scroll to position [105, 0]
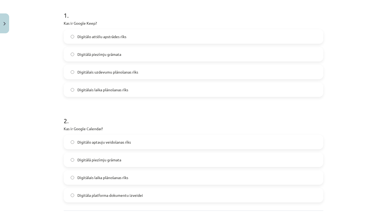
click at [164, 179] on label "Digitālais laika plānošanas rīks" at bounding box center [193, 177] width 258 height 13
click at [145, 51] on label "Digitālā piezīmju grāmata" at bounding box center [193, 54] width 258 height 13
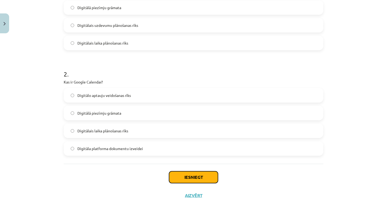
click at [175, 178] on button "Iesniegt" at bounding box center [193, 177] width 49 height 12
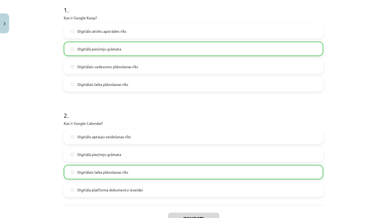
scroll to position [168, 0]
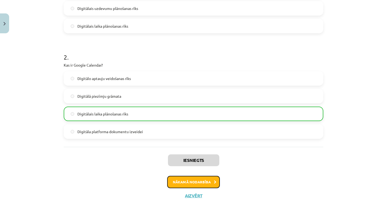
click at [207, 182] on button "Nākamā nodarbība" at bounding box center [193, 182] width 53 height 12
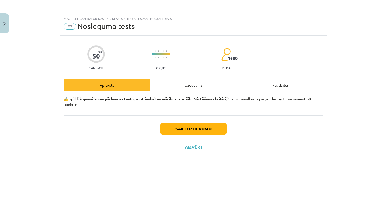
scroll to position [0, 0]
click at [189, 132] on button "Sākt uzdevumu" at bounding box center [193, 129] width 67 height 12
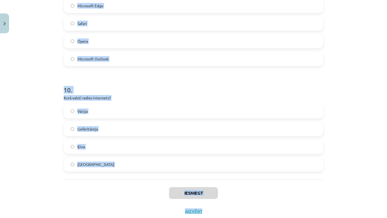
scroll to position [996, 0]
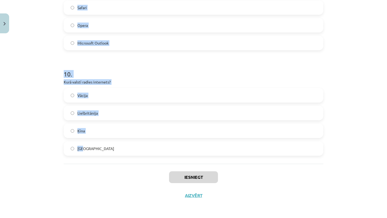
drag, startPoint x: 65, startPoint y: 83, endPoint x: 88, endPoint y: 149, distance: 69.2
copy form "1 . Kur atrodas interneta vadības centrs? Internetam nav viens konkrēts vadības…"
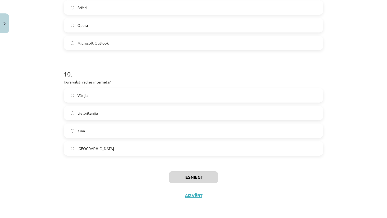
click at [97, 179] on div "Iesniegt Aizvērt" at bounding box center [194, 183] width 260 height 38
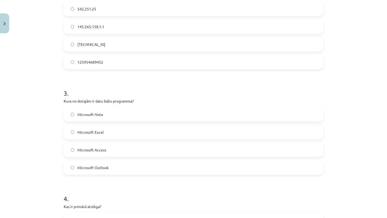
scroll to position [240, 0]
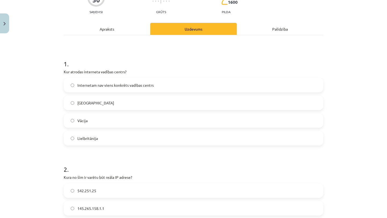
click at [121, 88] on span "Internetam nav viens konkrēts vadības centrs" at bounding box center [115, 85] width 76 height 6
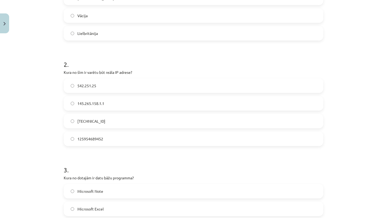
scroll to position [162, 0]
click at [116, 119] on label "158.12.159.1" at bounding box center [193, 120] width 258 height 13
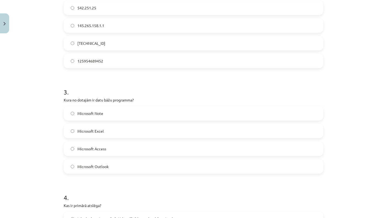
scroll to position [242, 0]
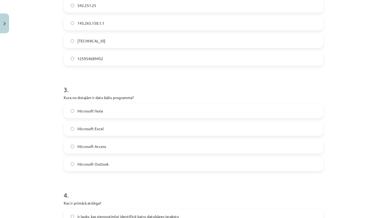
click at [115, 130] on label "Microsoft Excel" at bounding box center [193, 128] width 258 height 13
click at [127, 148] on label "Microsoft Access" at bounding box center [193, 146] width 258 height 13
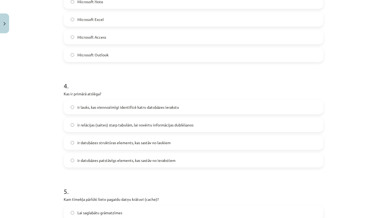
scroll to position [356, 0]
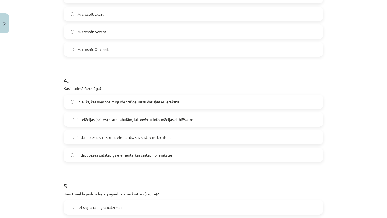
click at [96, 107] on label "ir lauks, kas viennozīmīgi identificē katru datubāzes ierakstu" at bounding box center [193, 101] width 258 height 13
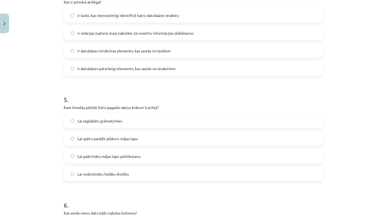
scroll to position [443, 0]
click at [119, 155] on span "Lai paātrinātu mājas lapu pārlūkošanu" at bounding box center [108, 156] width 63 height 6
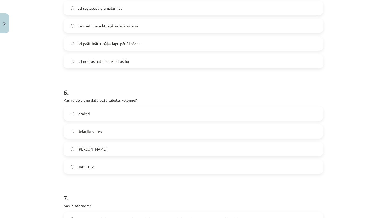
scroll to position [556, 0]
click at [120, 146] on label "Lauku nosaukumi" at bounding box center [193, 148] width 258 height 13
click at [117, 165] on label "Datu lauki" at bounding box center [193, 165] width 258 height 13
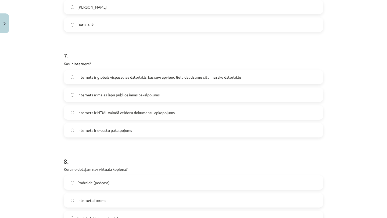
scroll to position [697, 0]
click at [179, 77] on span "Internets ir globāls vispasaules datortīkls, kas sevī apvieno lielu daudzumu ci…" at bounding box center [159, 78] width 164 height 6
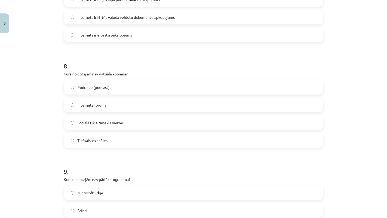
scroll to position [792, 0]
click at [103, 85] on span "Podraide (podcast)" at bounding box center [93, 88] width 32 height 6
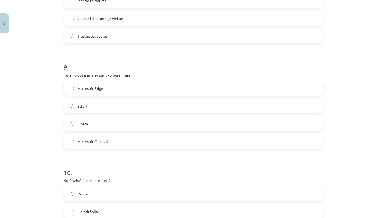
scroll to position [897, 0]
click at [124, 86] on label "Microsoft Edge" at bounding box center [193, 88] width 258 height 13
click at [96, 142] on span "Microsoft Outlook" at bounding box center [92, 142] width 31 height 6
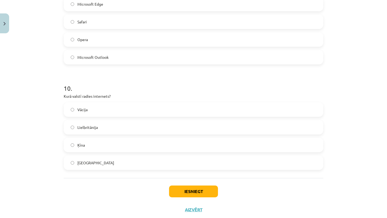
scroll to position [985, 0]
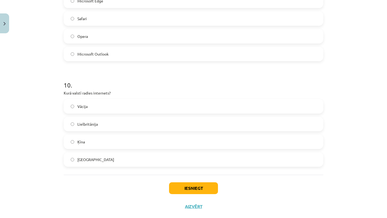
click at [93, 163] on label "ASV" at bounding box center [193, 159] width 258 height 13
click at [187, 188] on button "Iesniegt" at bounding box center [193, 188] width 49 height 12
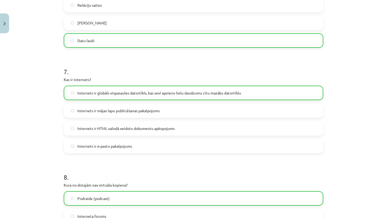
scroll to position [1013, 0]
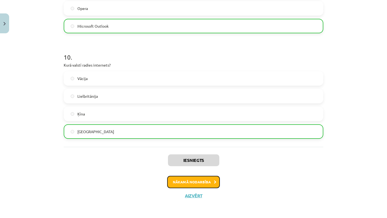
click at [189, 182] on button "Nākamā nodarbība" at bounding box center [193, 182] width 53 height 12
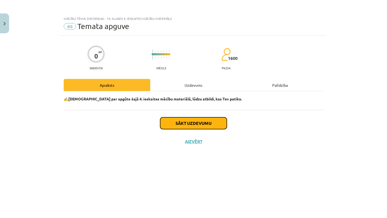
click at [198, 122] on button "Sākt uzdevumu" at bounding box center [193, 123] width 67 height 12
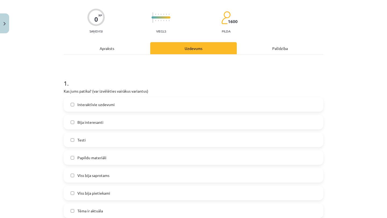
scroll to position [39, 0]
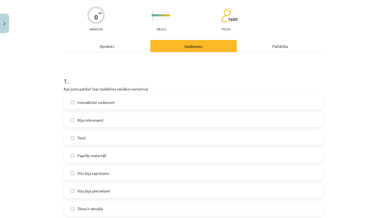
click at [132, 136] on label "Testi" at bounding box center [193, 137] width 258 height 13
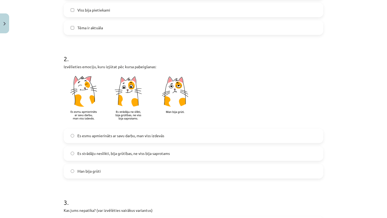
scroll to position [221, 0]
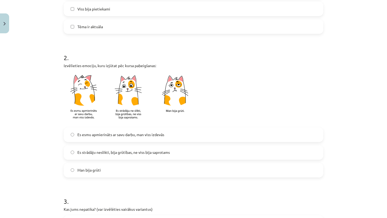
click at [129, 135] on span "Es esmu apmierināts ar savu darbu, man viss izdevās" at bounding box center [120, 135] width 87 height 6
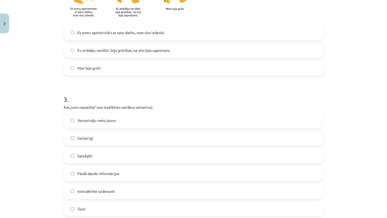
scroll to position [328, 0]
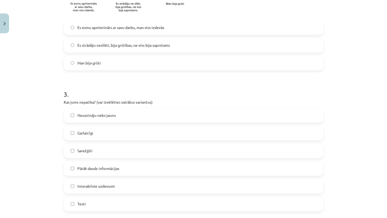
click at [121, 147] on label "Sarežģīti" at bounding box center [193, 150] width 258 height 13
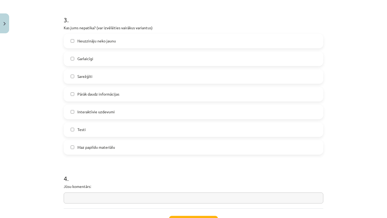
scroll to position [447, 0]
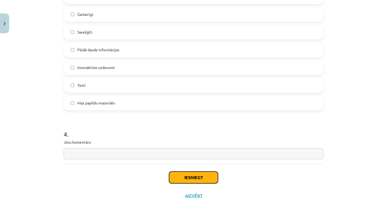
click at [181, 180] on button "Iesniegt" at bounding box center [193, 178] width 49 height 12
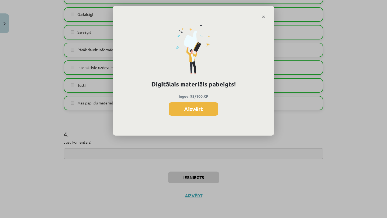
scroll to position [118, 0]
click at [208, 109] on button "Aizvērt" at bounding box center [193, 108] width 49 height 13
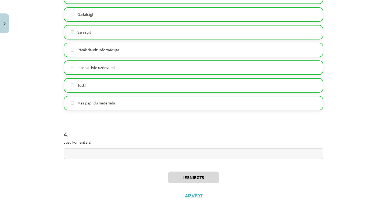
click at [191, 190] on div "Iesniegts Aizvērt" at bounding box center [194, 183] width 260 height 38
click at [191, 194] on button "Aizvērt" at bounding box center [193, 195] width 20 height 5
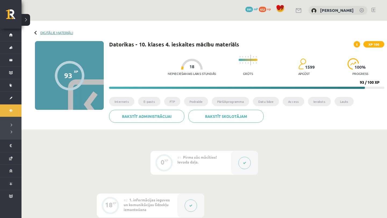
click at [53, 31] on link "Digitālie materiāli" at bounding box center [56, 33] width 33 height 4
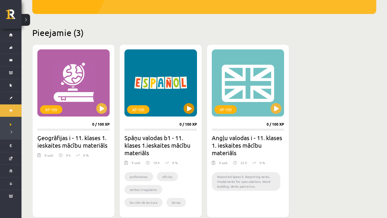
scroll to position [114, 0]
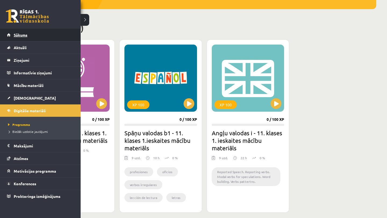
click at [25, 39] on link "Sākums" at bounding box center [40, 35] width 67 height 12
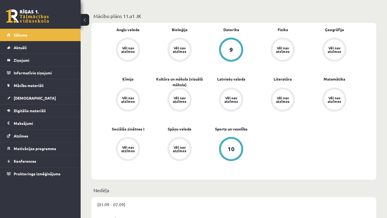
scroll to position [151, 0]
